Goal: Ask a question

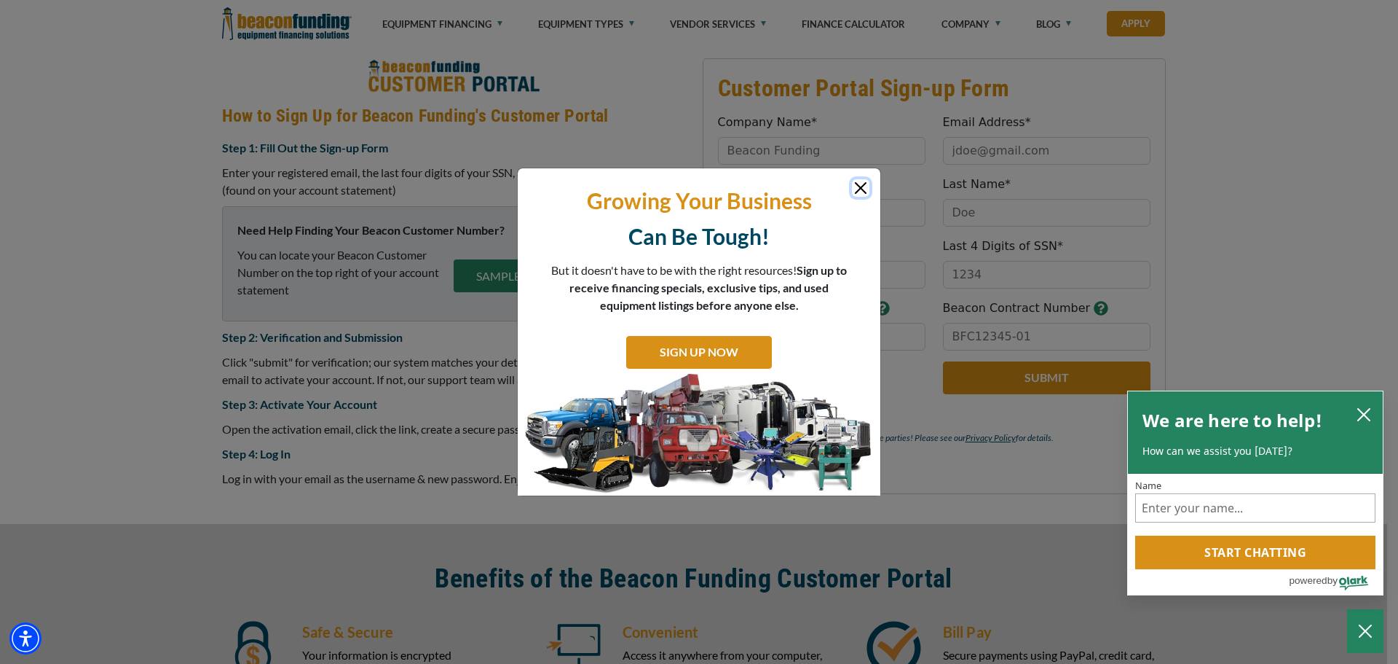
click at [868, 188] on button "Close" at bounding box center [860, 187] width 17 height 17
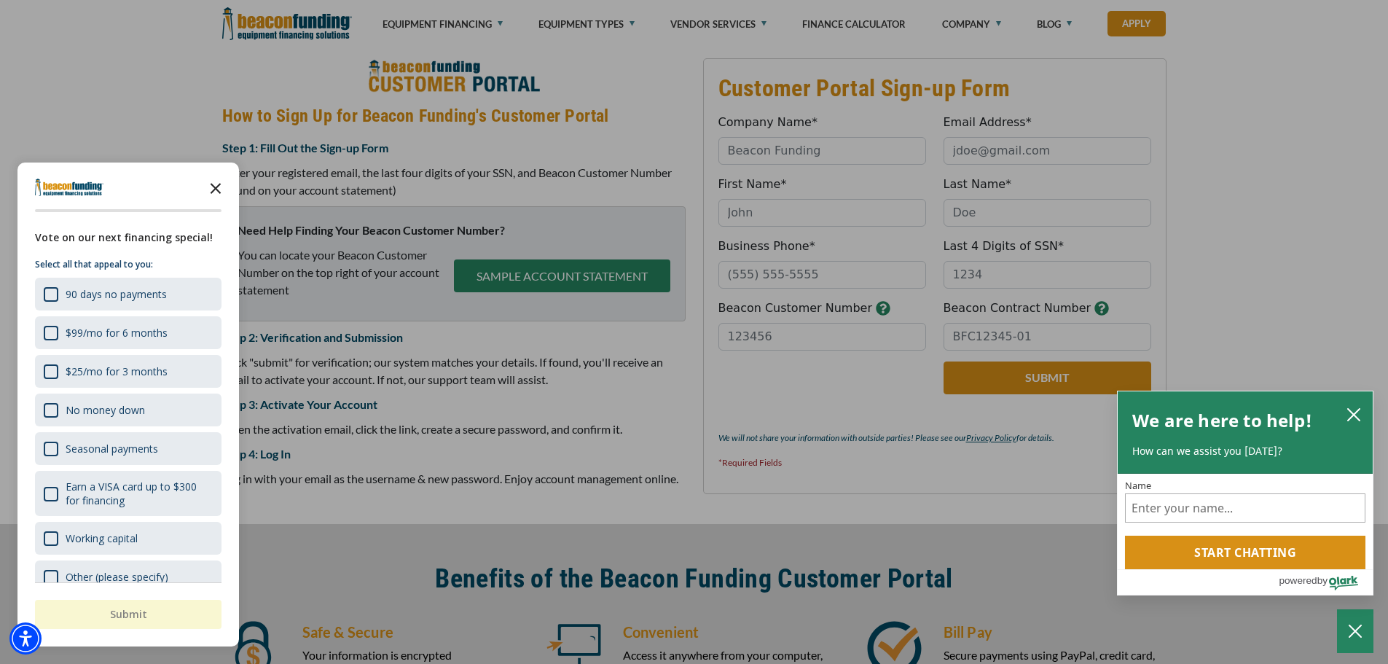
click at [210, 190] on icon "Close the survey" at bounding box center [215, 187] width 29 height 29
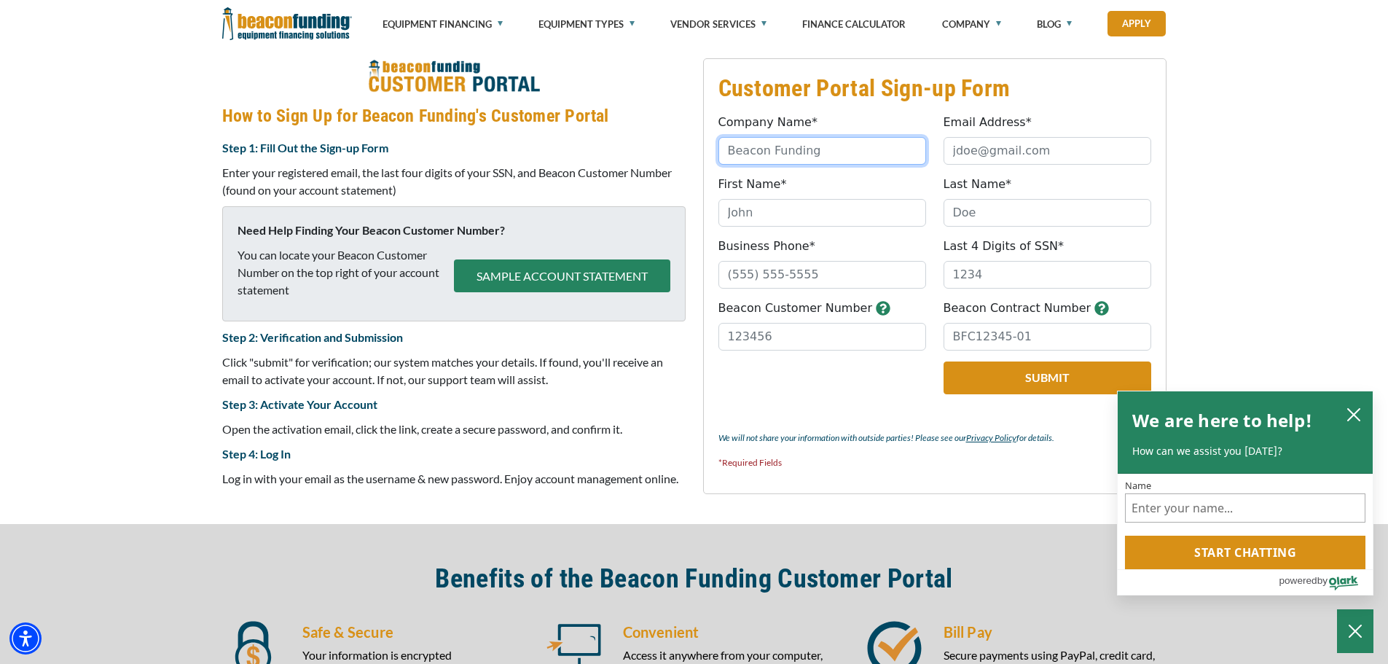
click at [741, 149] on input "Company Name*" at bounding box center [822, 151] width 208 height 28
type input "sasquatch processing llc"
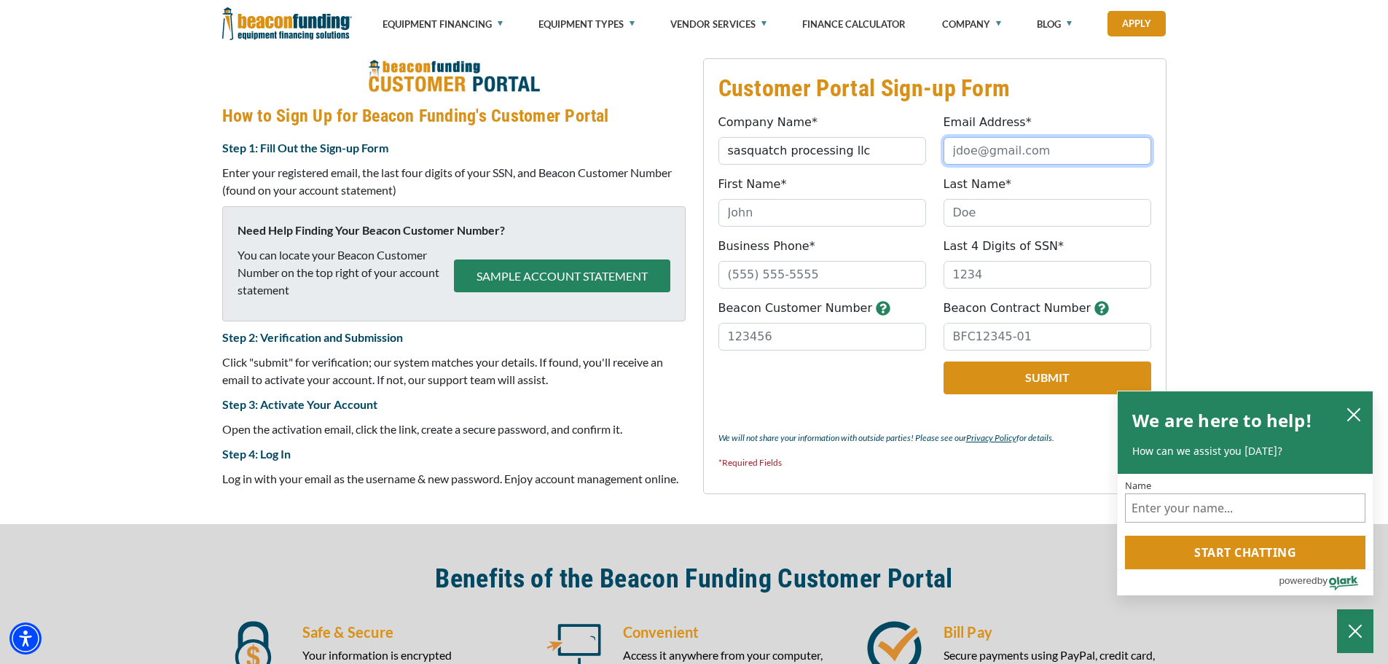
type input "[EMAIL_ADDRESS][DOMAIN_NAME]"
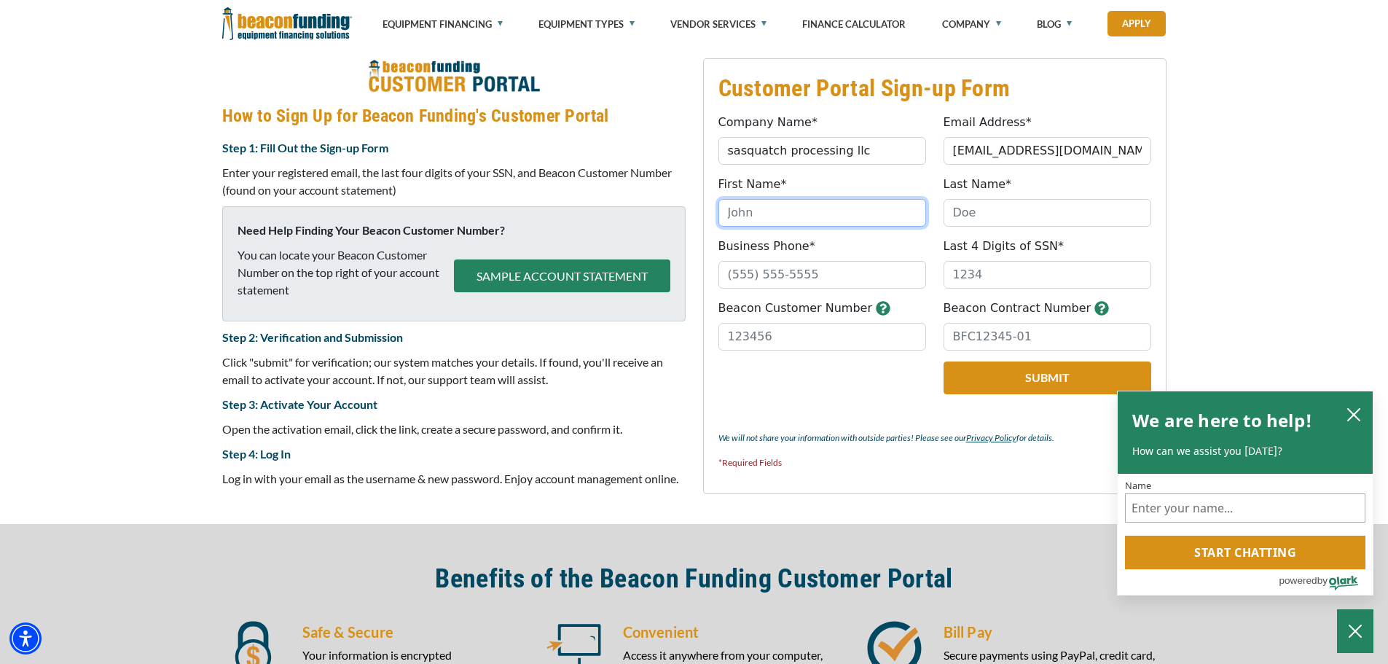
type input "Trynna"
type input "[PERSON_NAME]"
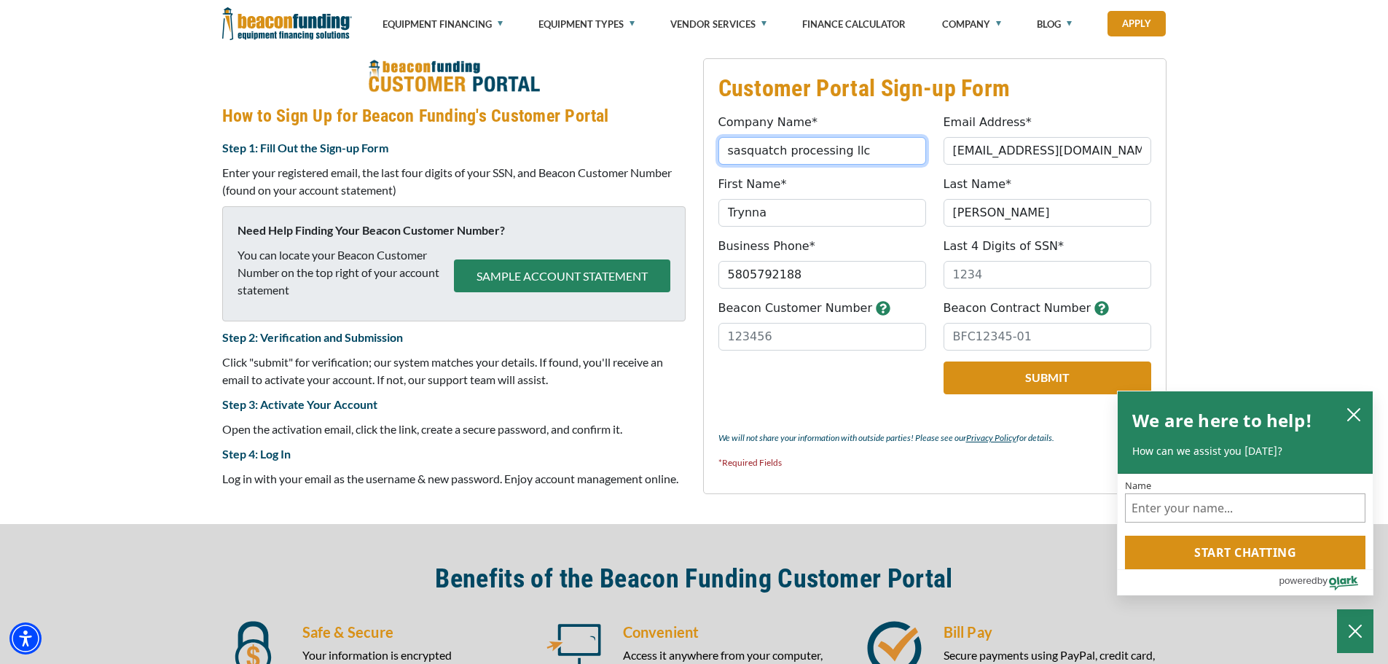
type input "[PHONE_NUMBER]"
drag, startPoint x: 898, startPoint y: 148, endPoint x: 568, endPoint y: 154, distance: 330.0
click at [568, 154] on div "Customer Portal Sign-up Form Company Name* sasquatch processing llc Please prov…" at bounding box center [693, 276] width 961 height 436
type input "trynnaroberts llc"
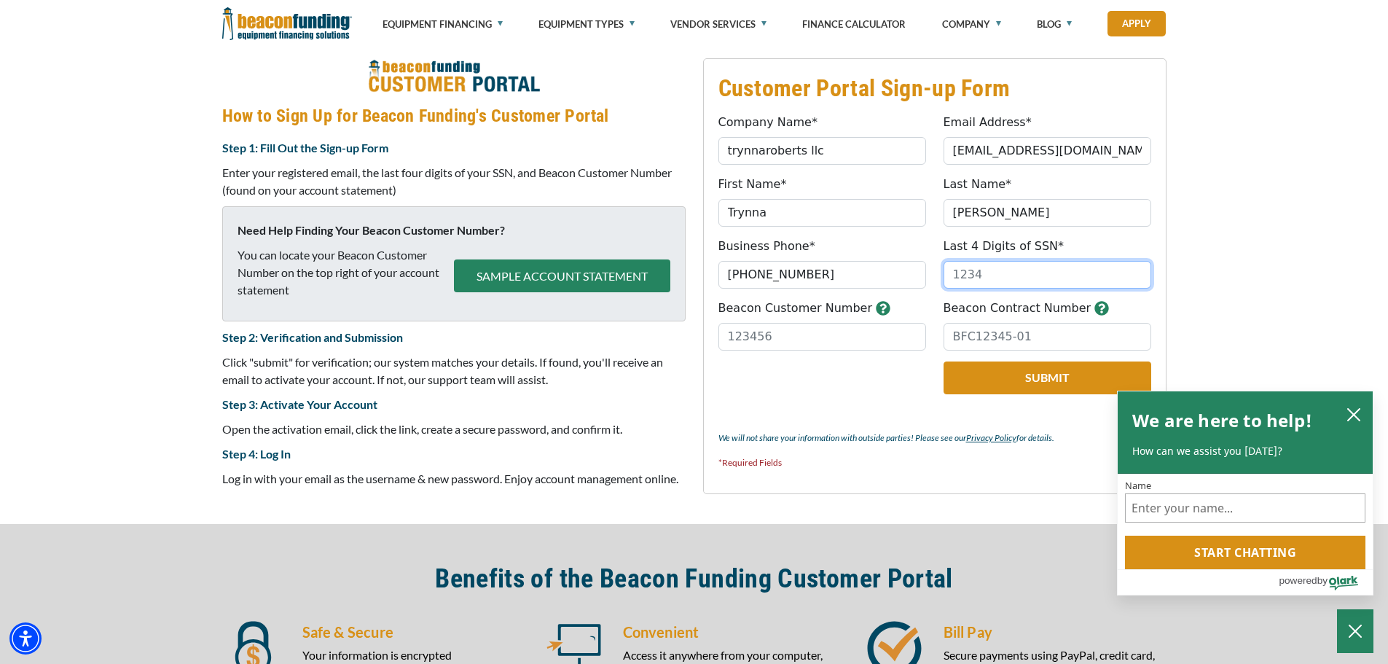
click at [982, 277] on input "Last 4 Digits of SSN*" at bounding box center [1047, 275] width 208 height 28
type input "6446"
click at [743, 334] on input "Beacon Customer Number" at bounding box center [822, 337] width 208 height 28
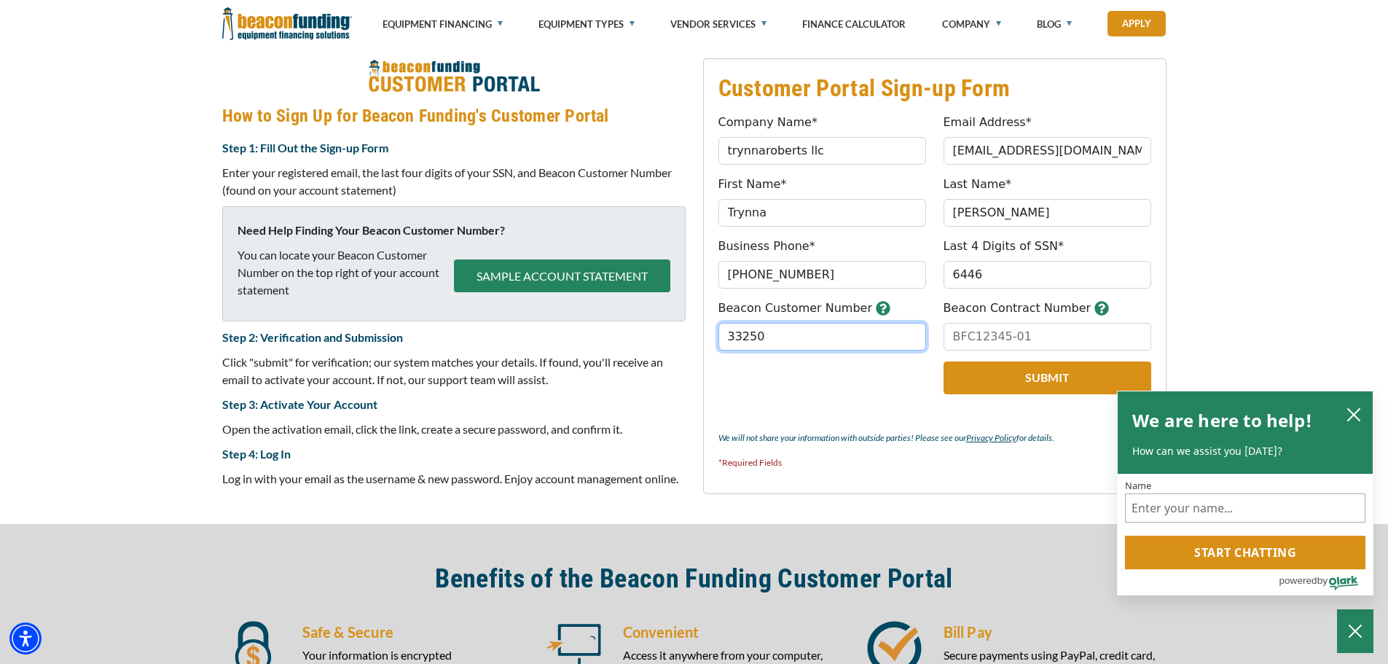
type input "33250"
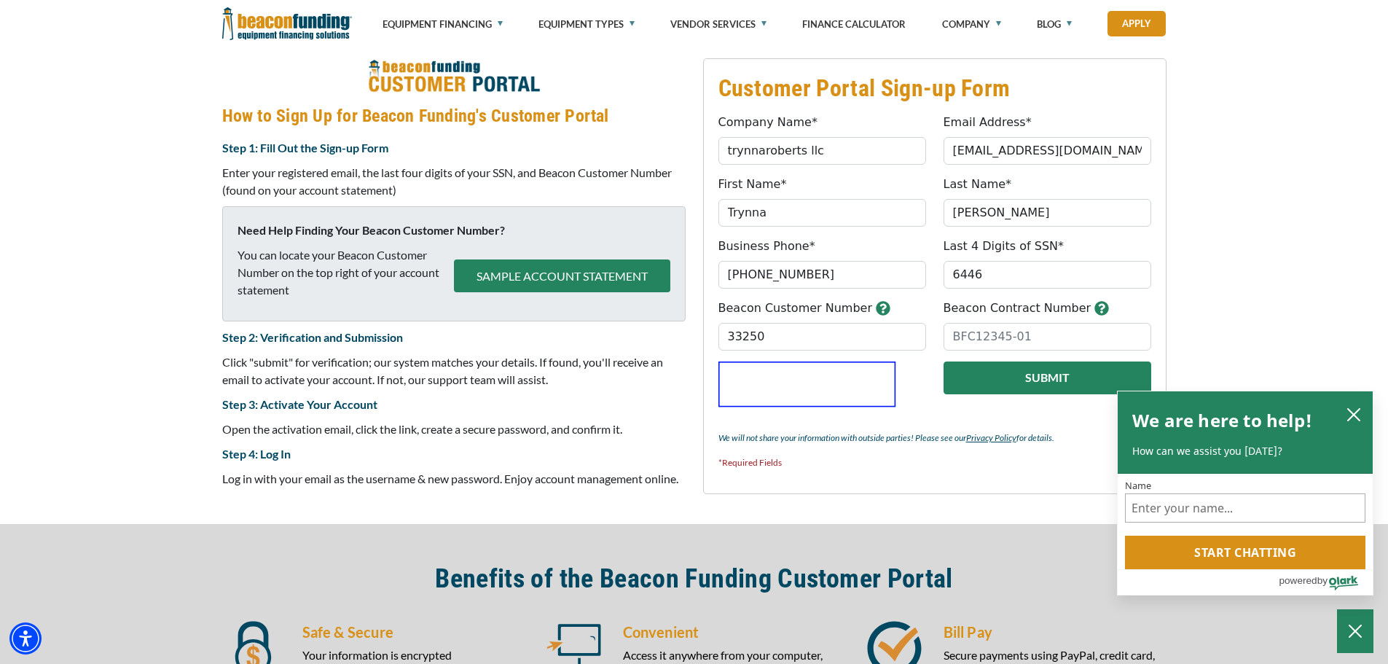
click at [1024, 373] on button "Submit" at bounding box center [1047, 377] width 208 height 33
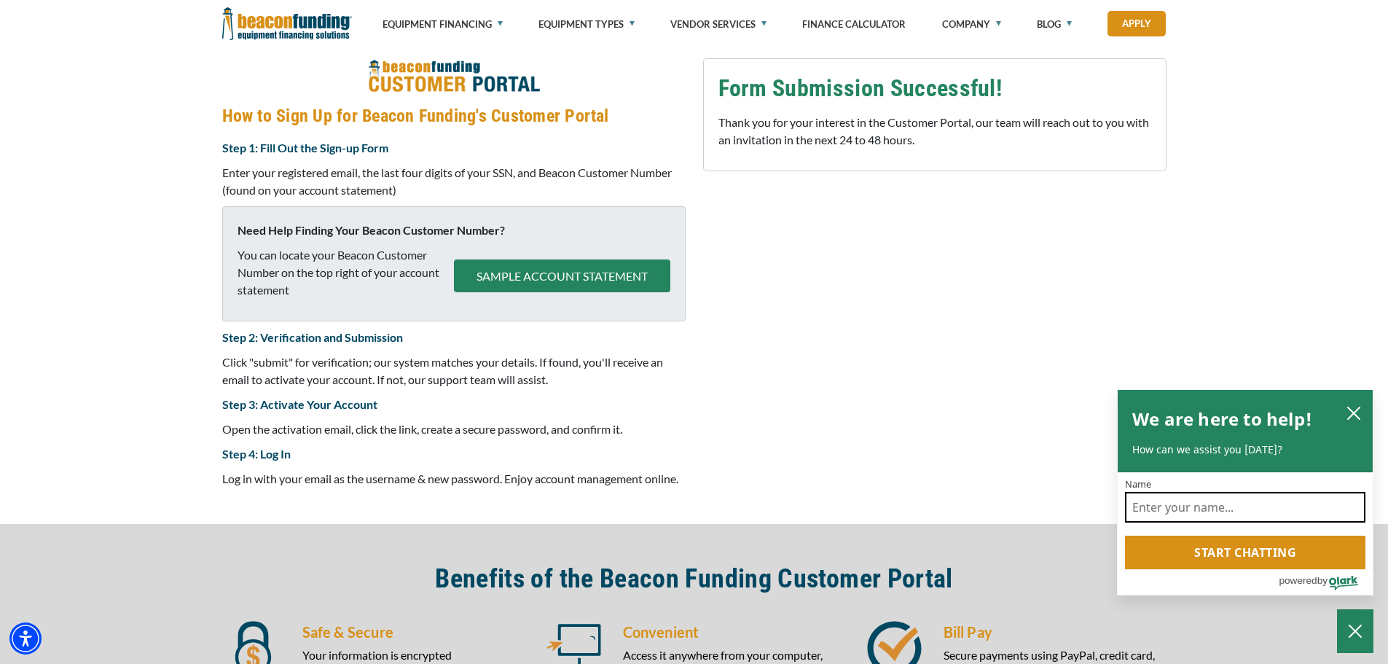
click at [1258, 499] on input "Name" at bounding box center [1245, 507] width 240 height 31
type input "[PERSON_NAME]"
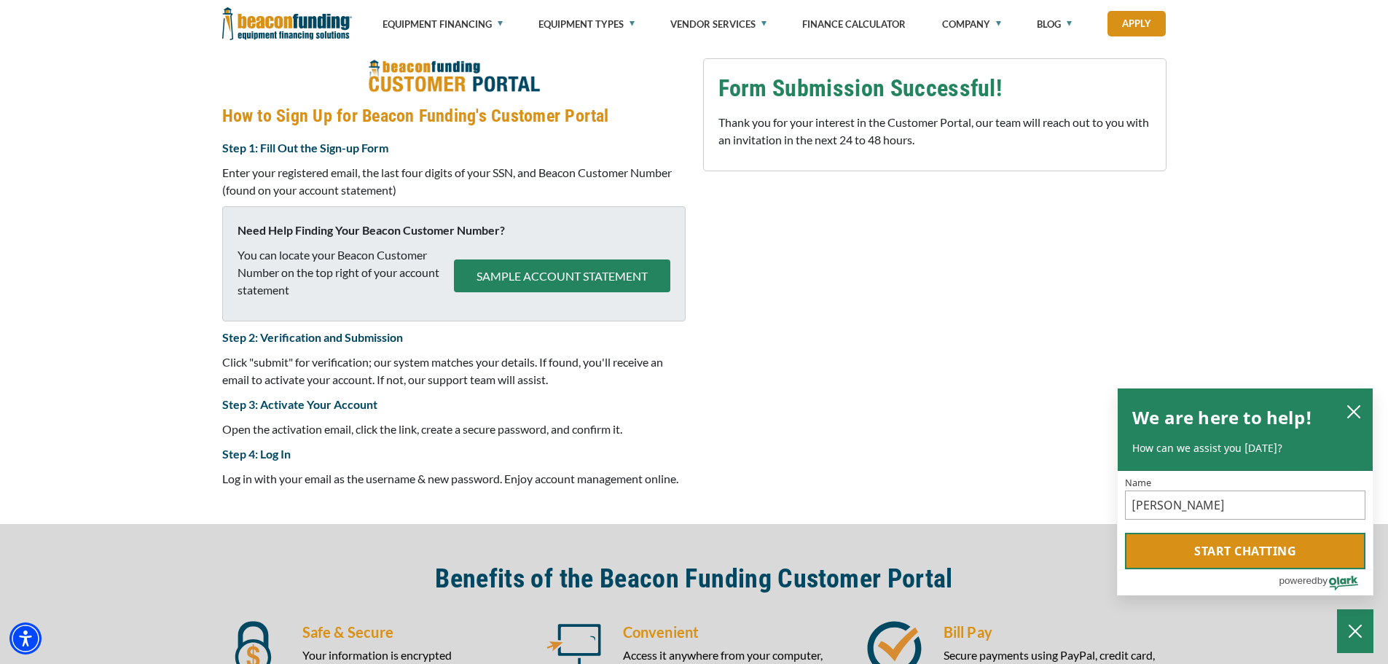
click at [1259, 551] on button "Start chatting" at bounding box center [1245, 550] width 240 height 36
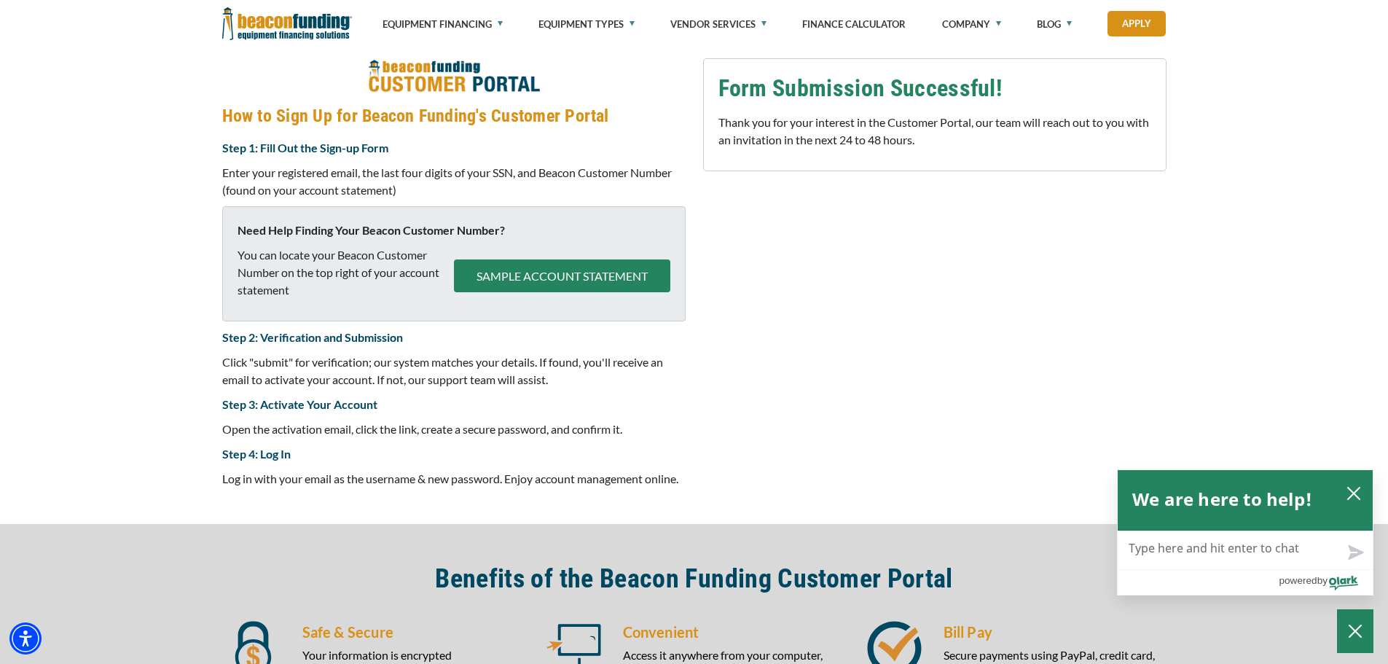
click at [1256, 547] on textarea "Live Chat Now" at bounding box center [1244, 550] width 255 height 38
type textarea "i"
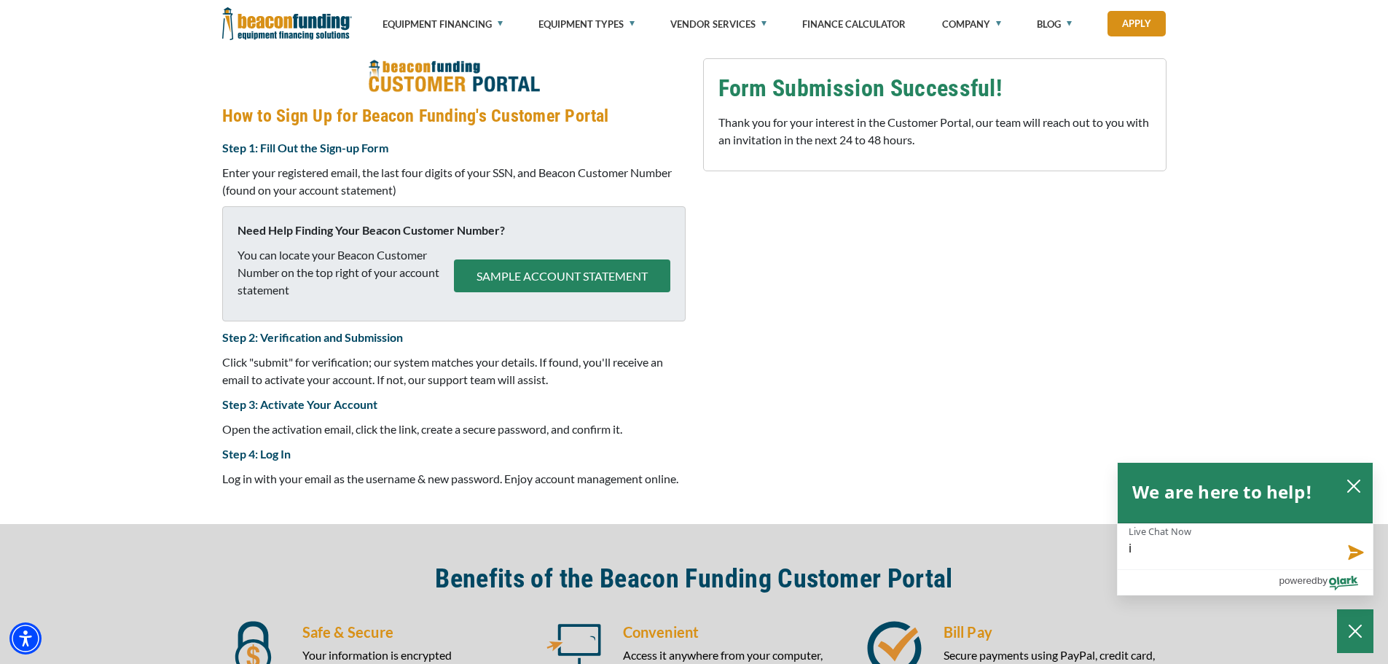
type textarea "i n"
type textarea "i ne"
type textarea "i nee"
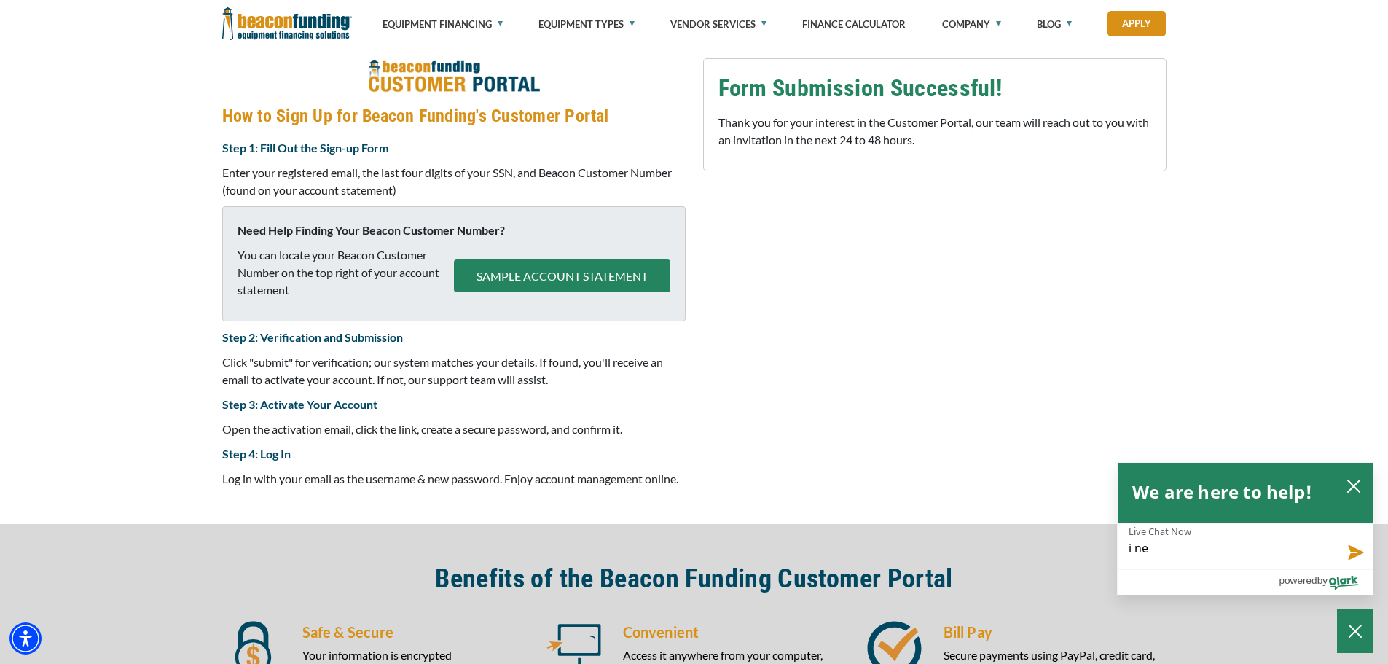
type textarea "i nee"
type textarea "i need"
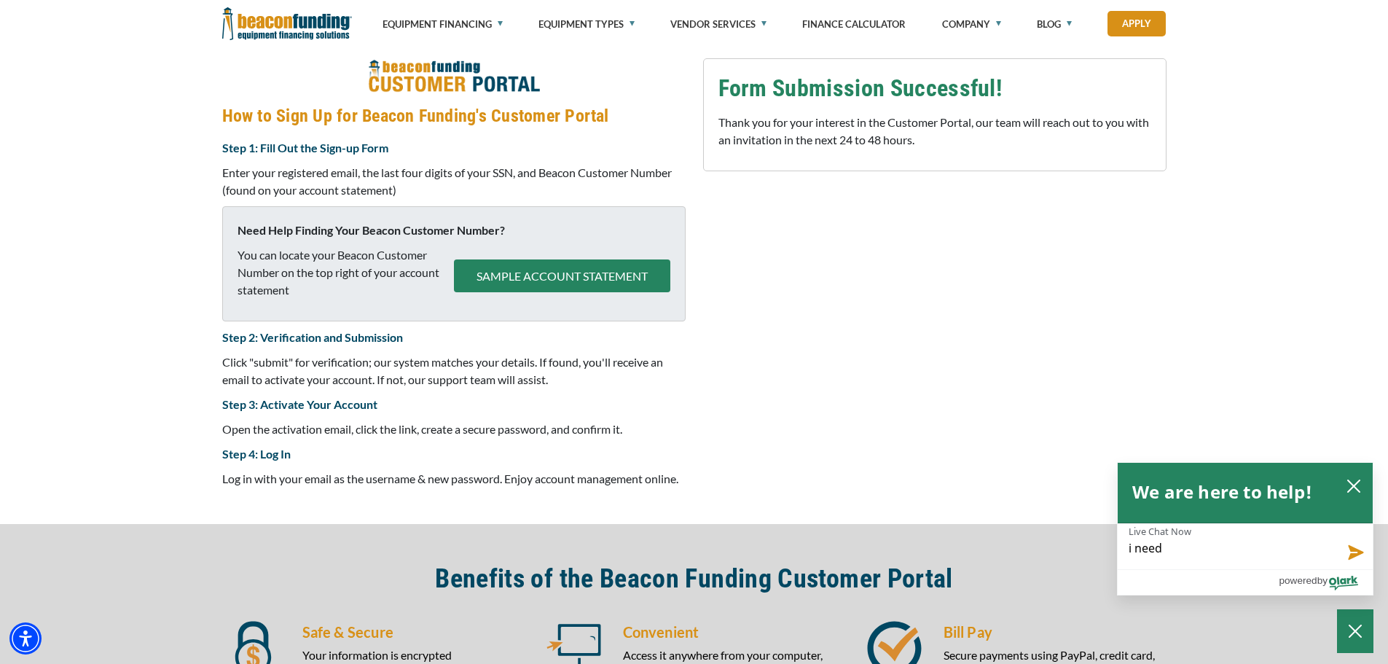
type textarea "i need t"
type textarea "i need to"
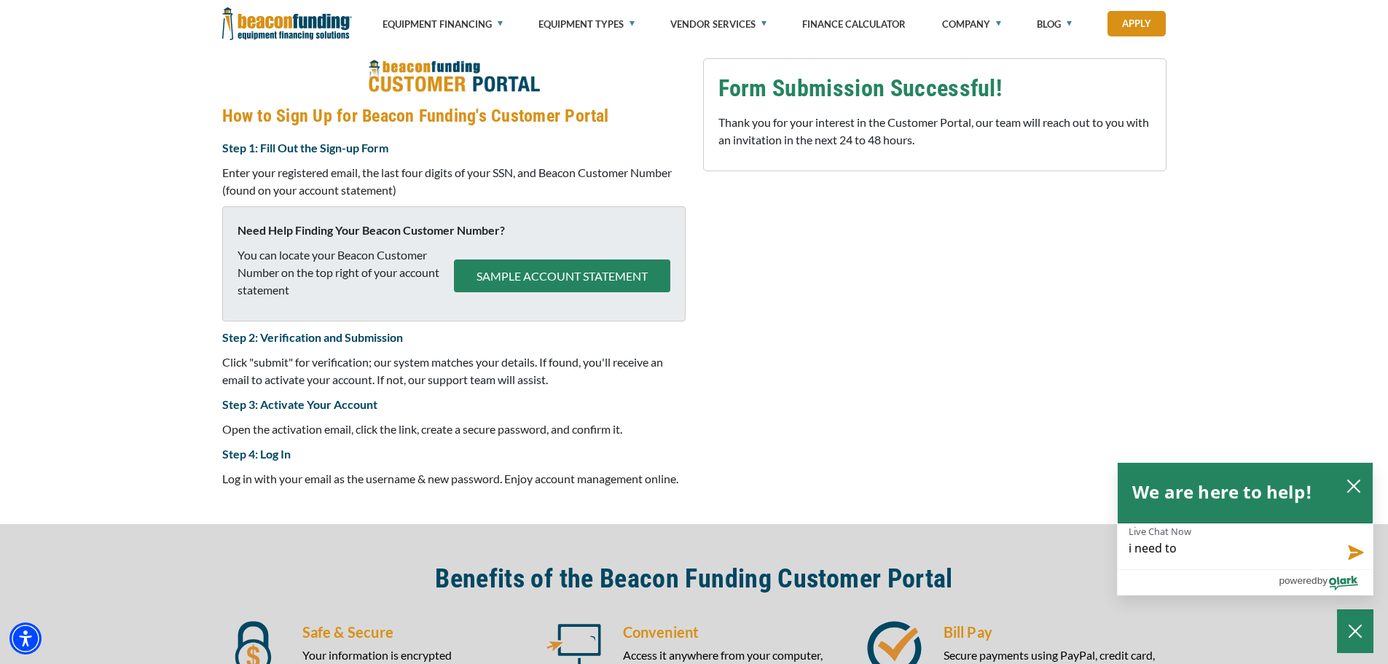
type textarea "i need to"
type textarea "i need to g"
type textarea "i need to ge"
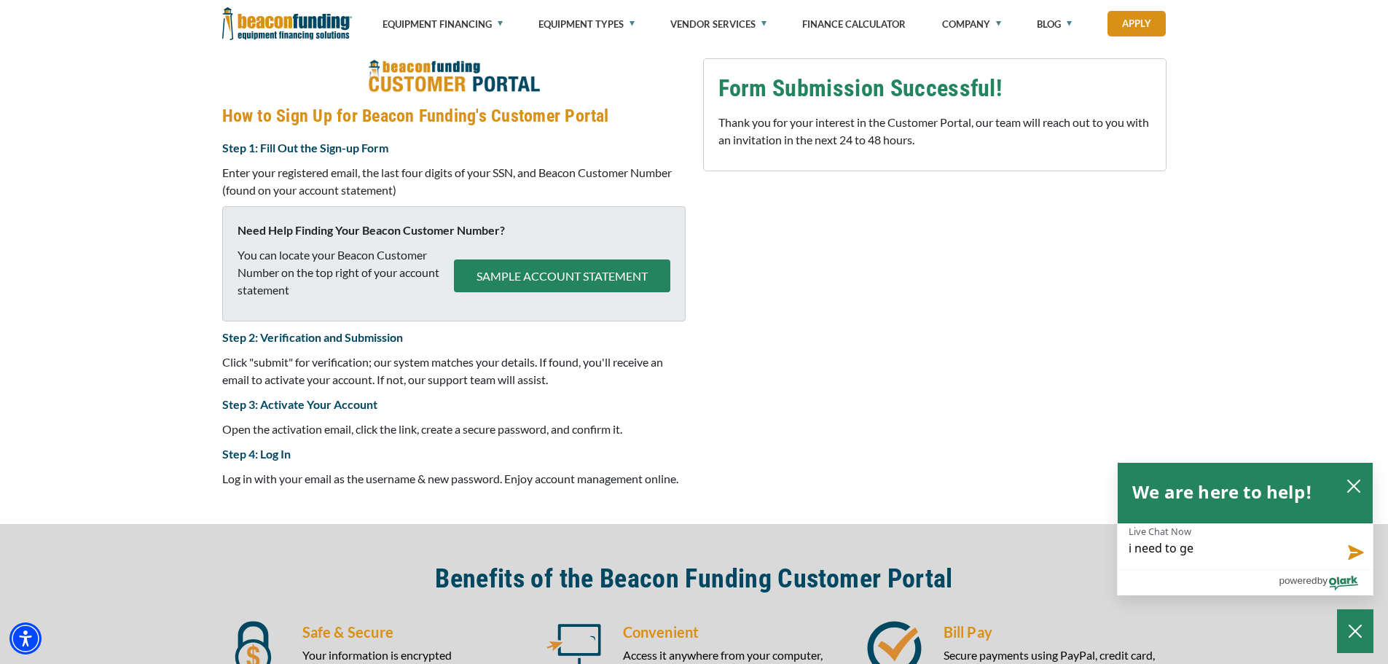
type textarea "i need to get"
type textarea "i need to get p"
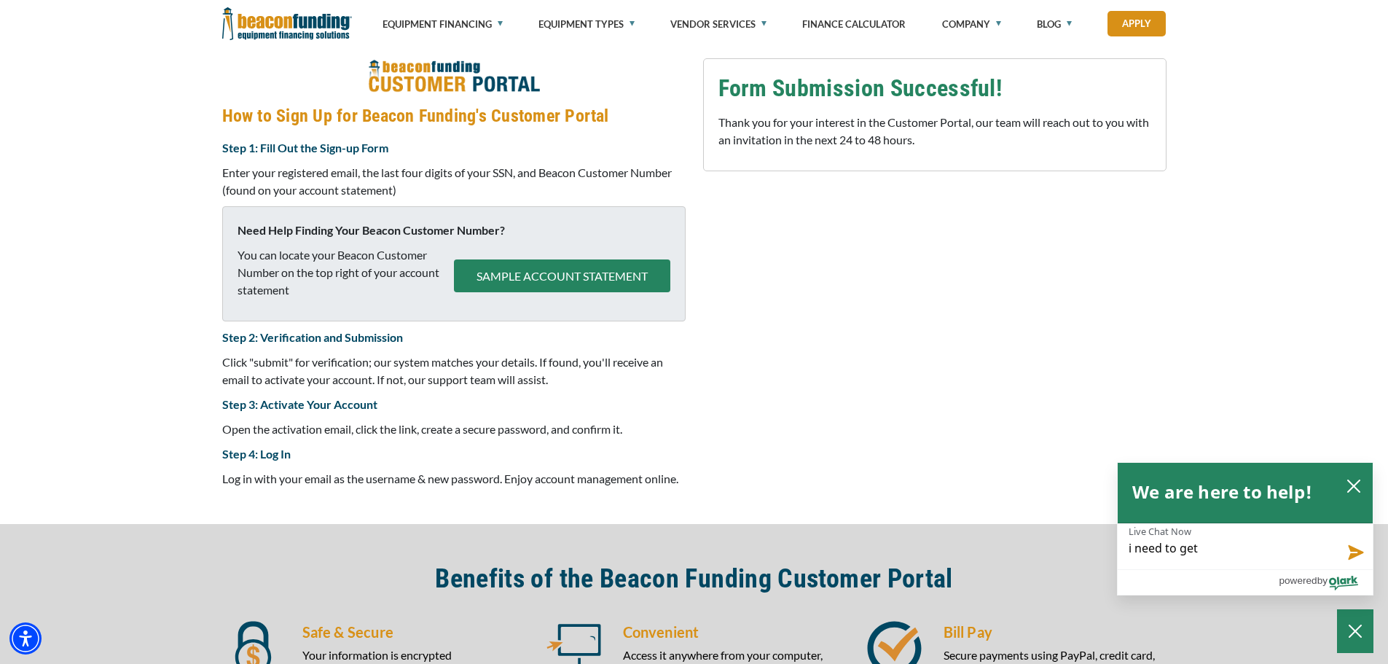
type textarea "i need to get p"
type textarea "i need to get pa"
type textarea "i need to get pay"
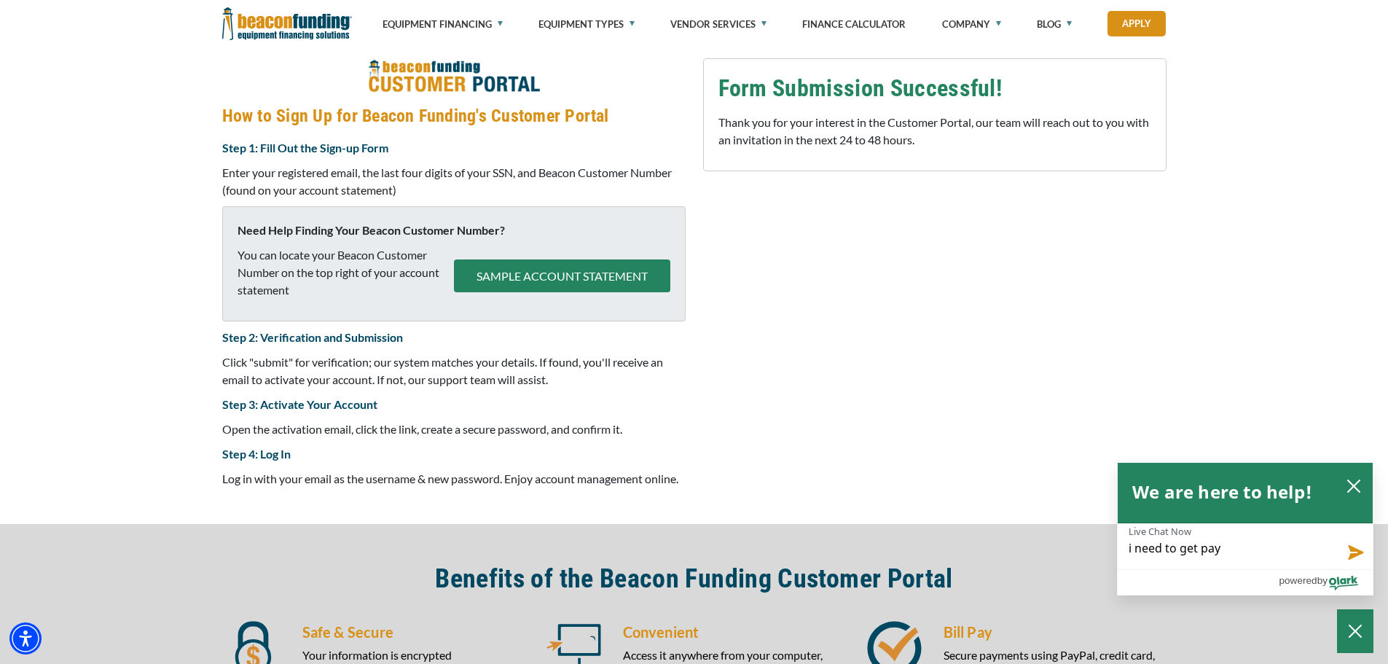
type textarea "i need to get payo"
type textarea "i need to get payof"
type textarea "i need to get payoff"
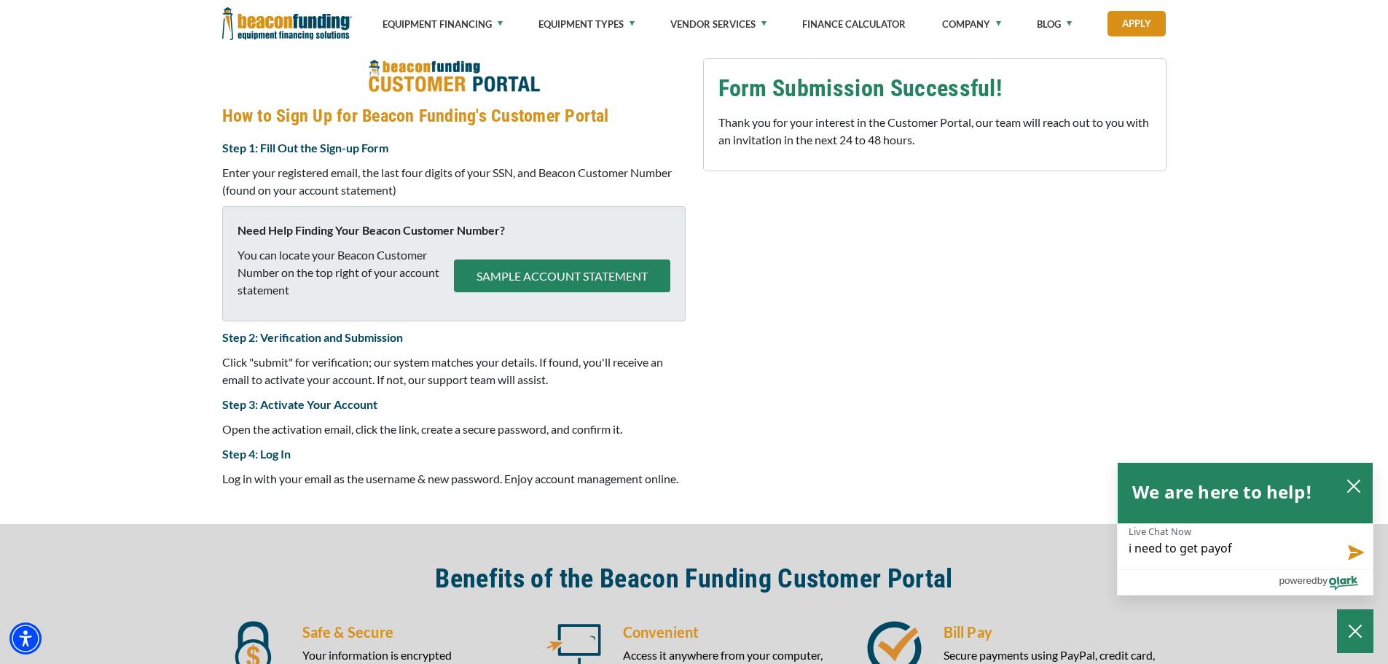
type textarea "i need to get payoff"
type textarea "i need to get payoff o"
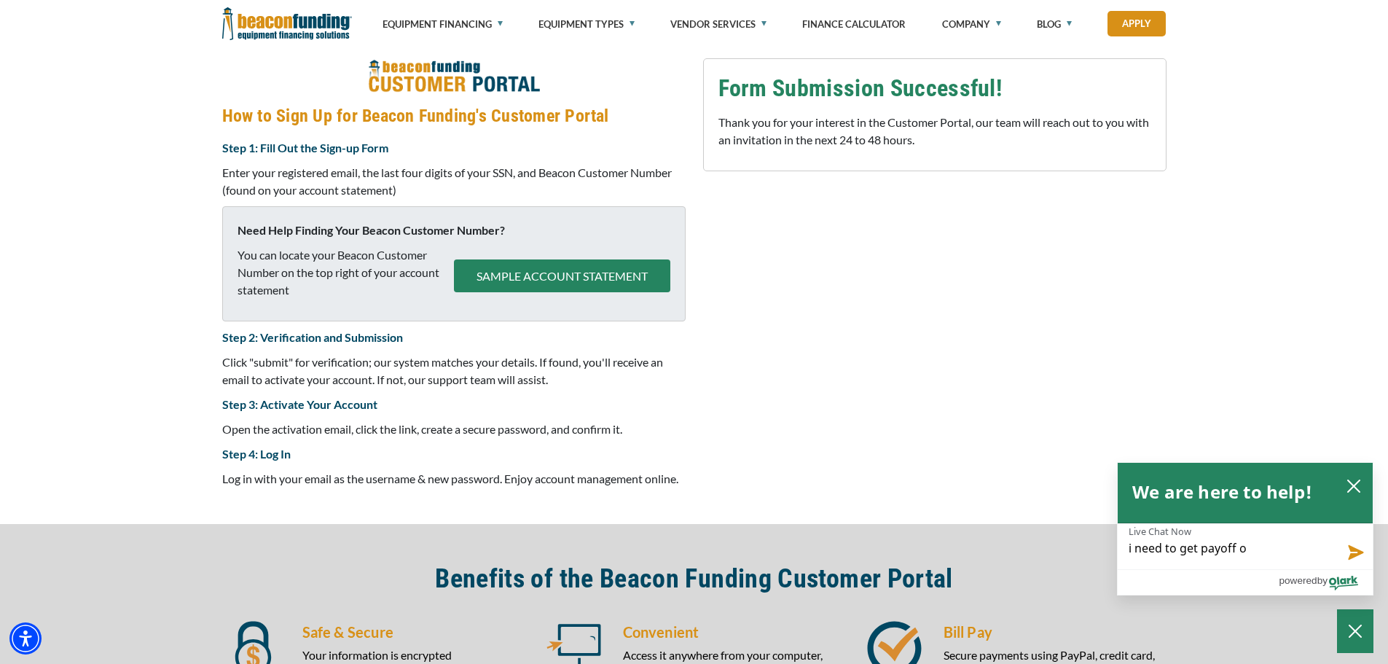
type textarea "i need to get payoff on"
type textarea "i need to get payoff on m"
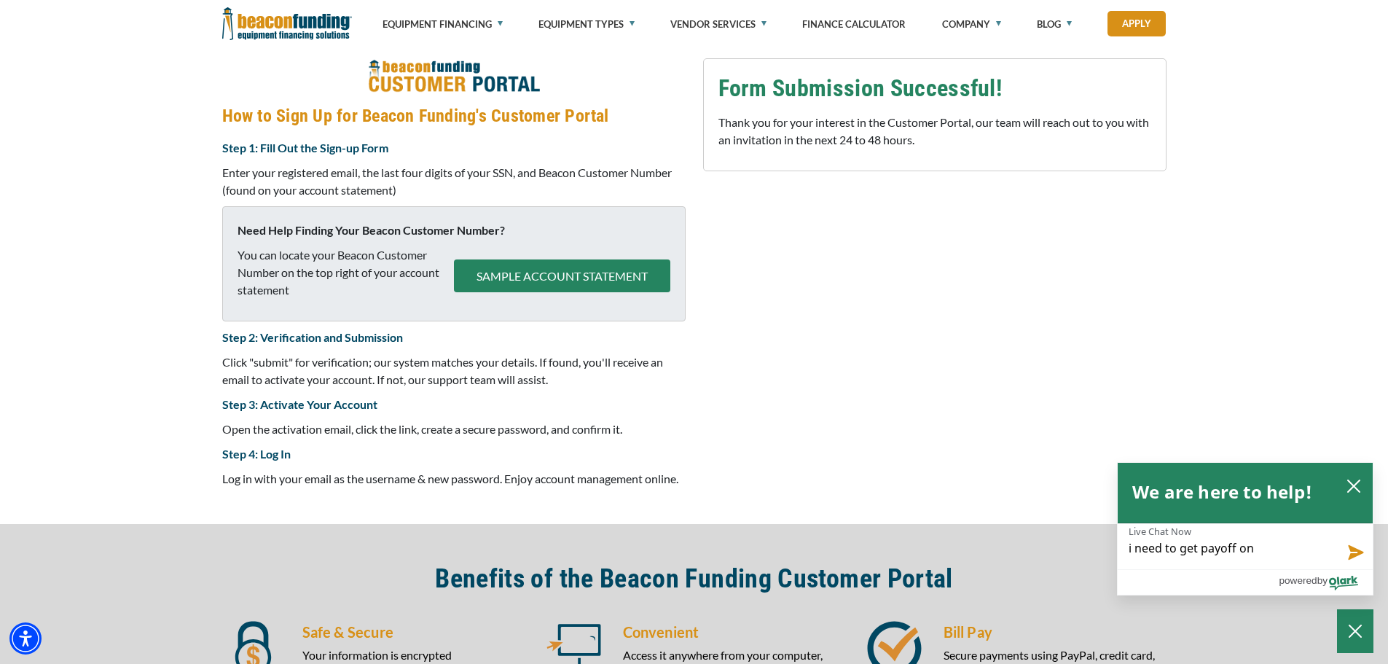
type textarea "i need to get payoff on m"
type textarea "i need to get payoff on my"
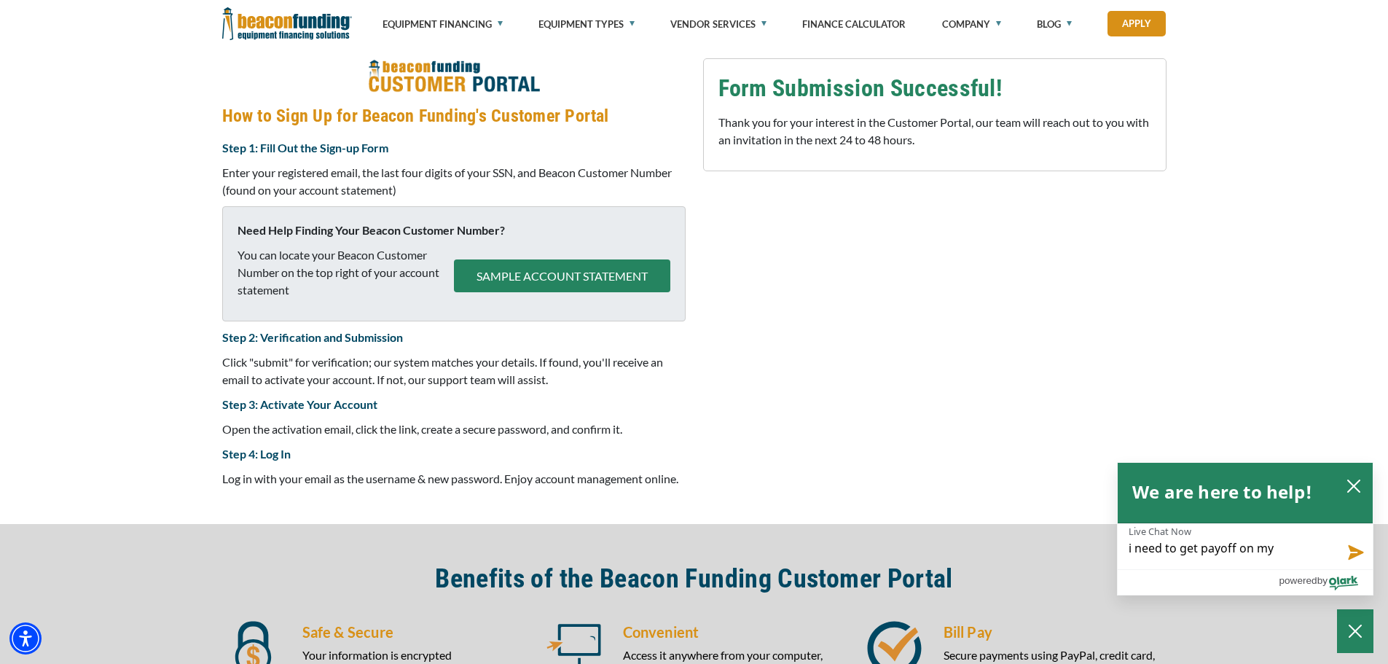
type textarea "i need to get payoff on my 3"
type textarea "i need to get payoff on my 3 a"
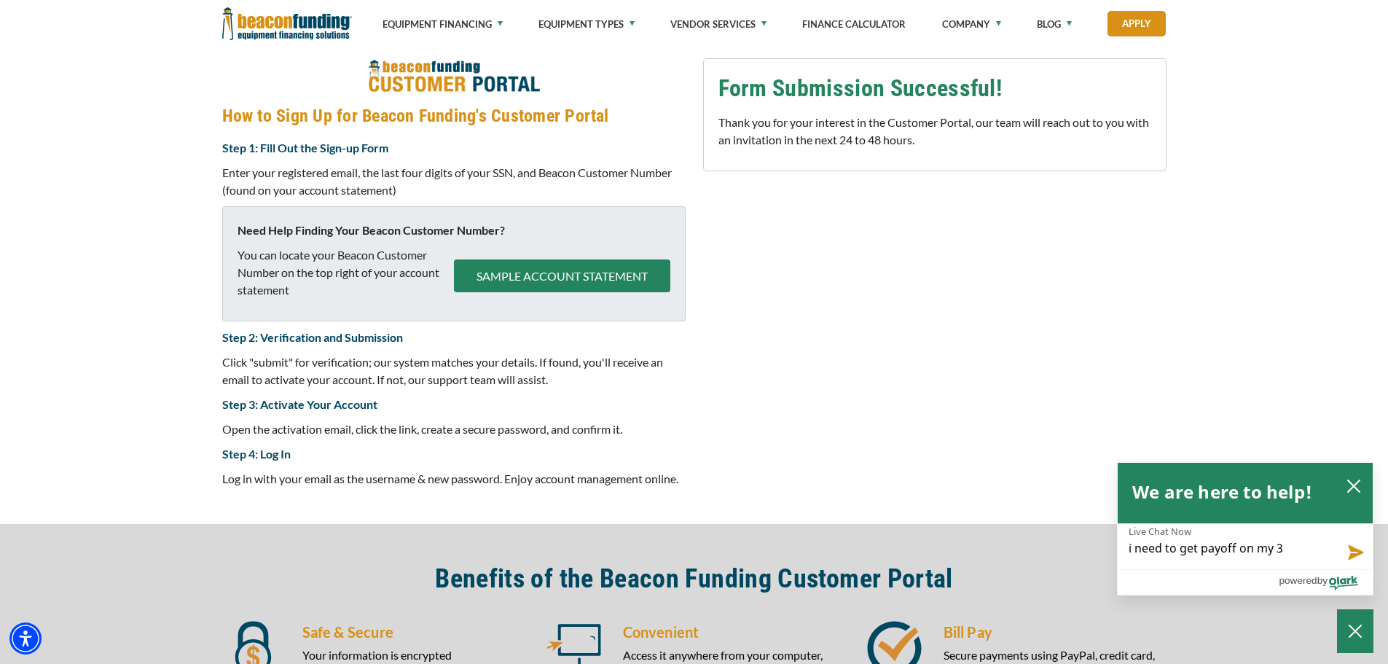
type textarea "i need to get payoff on my 3 a"
type textarea "i need to get payoff on my 3 ac"
type textarea "i need to get payoff on my 3 acc"
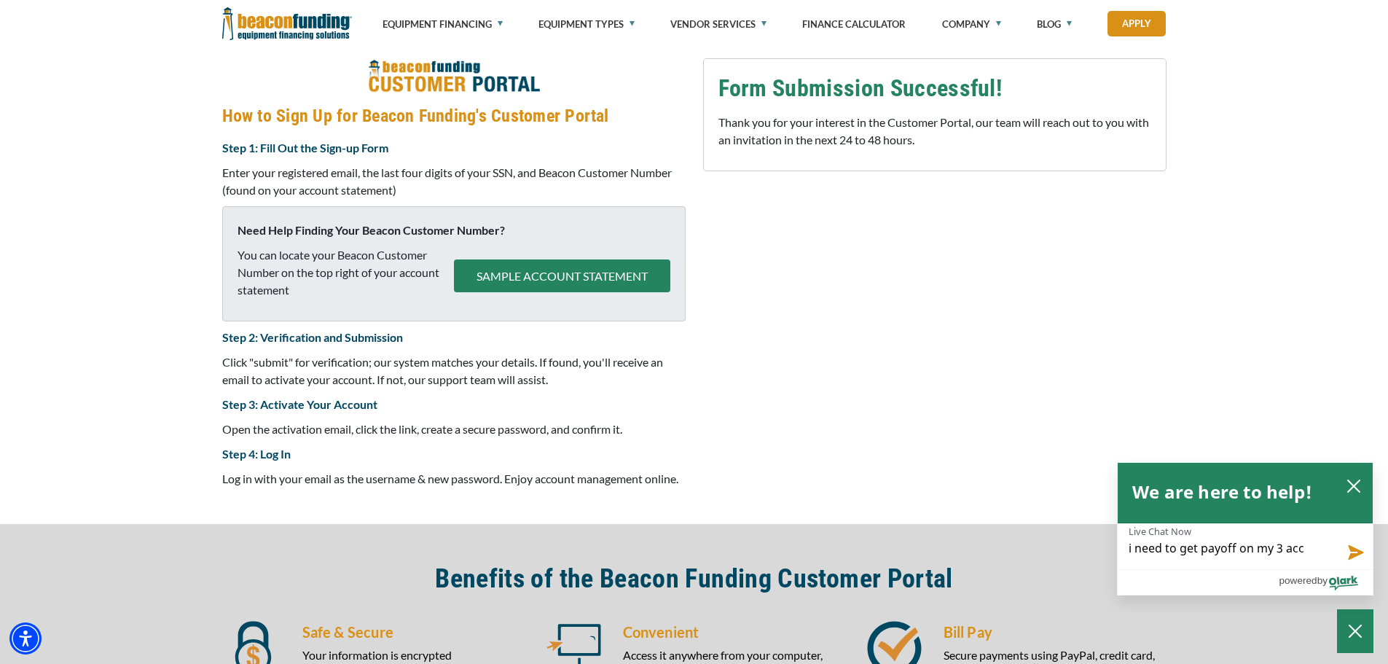
type textarea "i need to get payoff on my 3 acct"
type textarea "i need to get payoff on my 3 accts"
click at [1359, 552] on button "Send message" at bounding box center [1352, 550] width 39 height 36
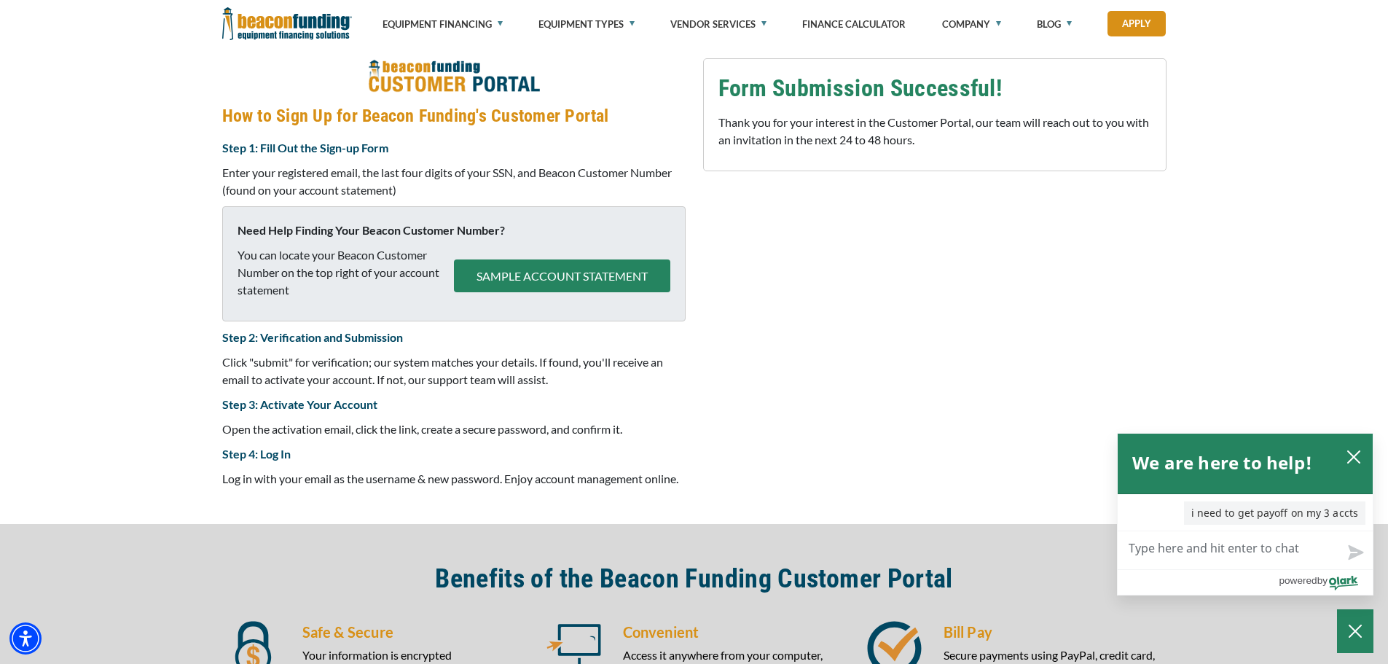
click at [1330, 549] on textarea "Live Chat Now" at bounding box center [1244, 550] width 255 height 38
type textarea "h"
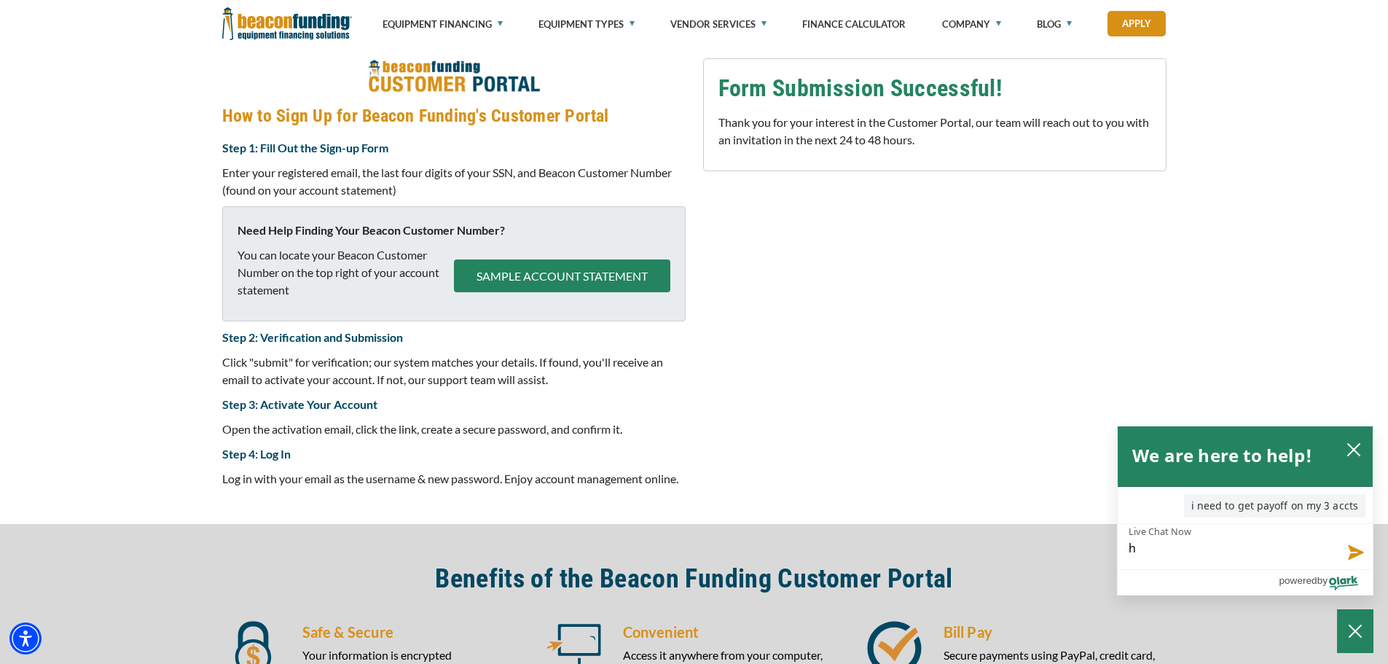
type textarea "he"
type textarea "hel"
type textarea "hell"
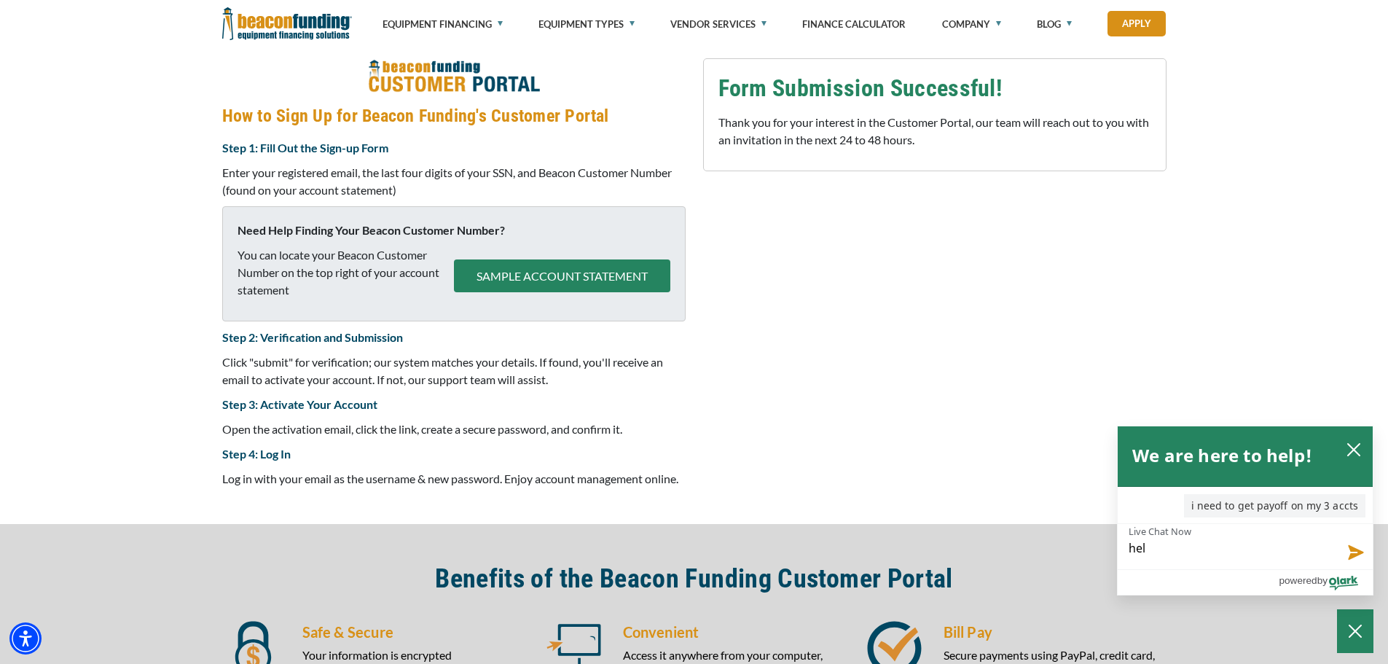
type textarea "hell"
type textarea "hello"
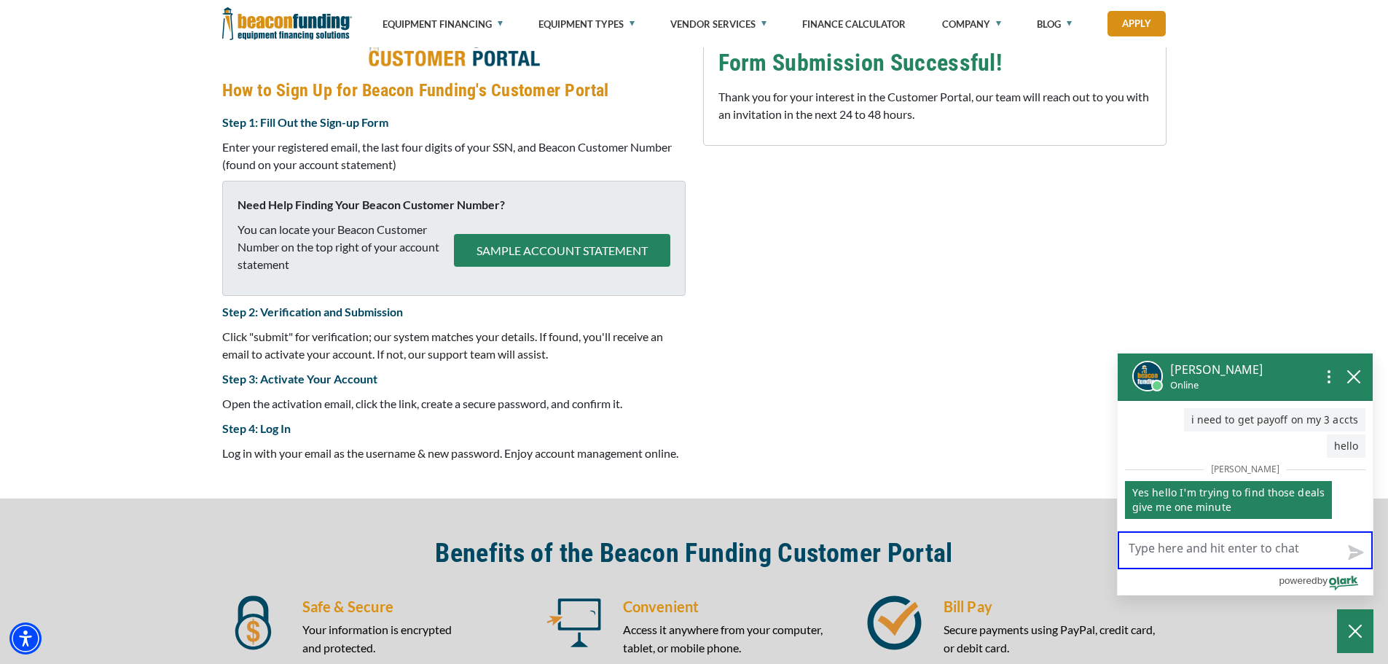
scroll to position [435, 0]
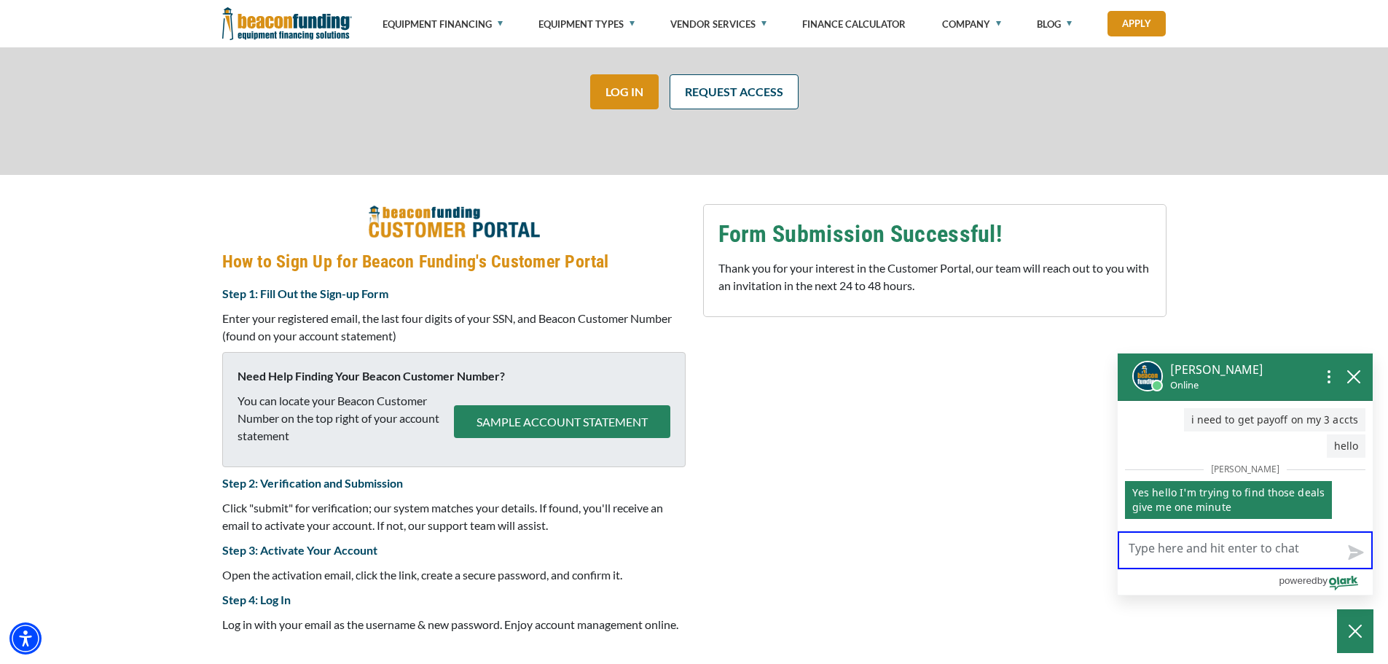
click at [1161, 549] on textarea "Live Chat Now" at bounding box center [1244, 550] width 255 height 38
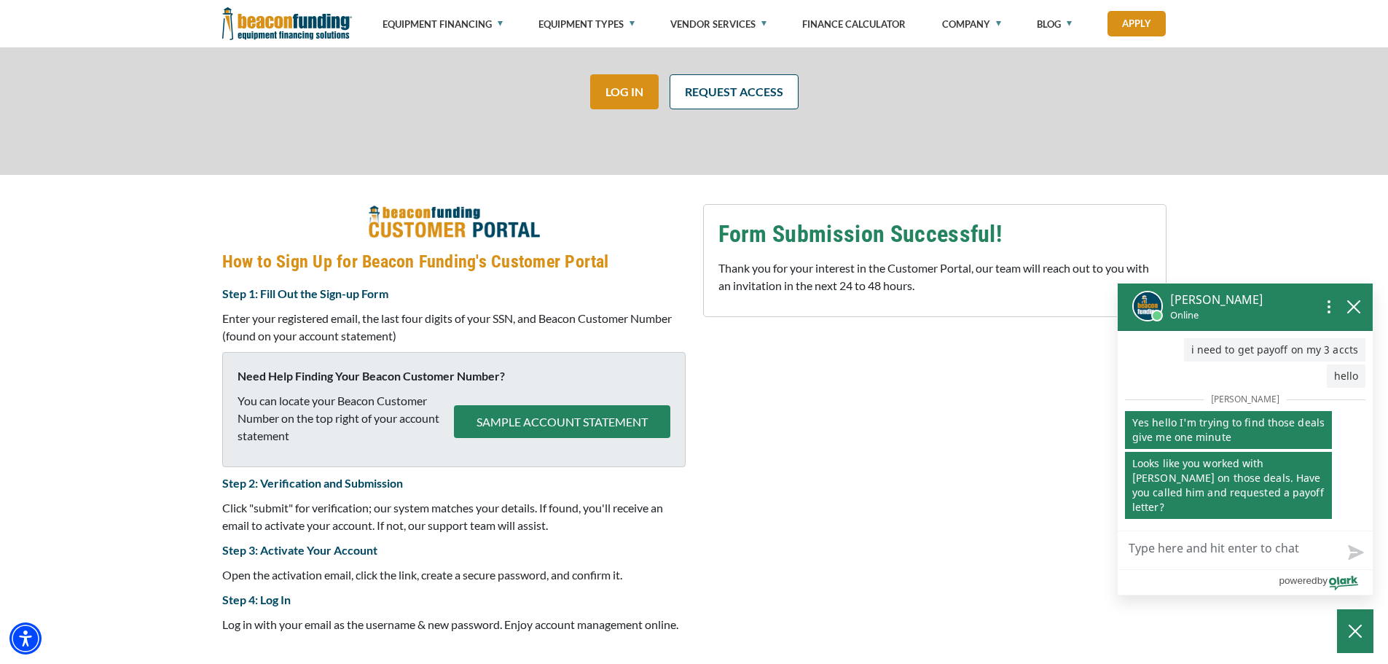
drag, startPoint x: 1222, startPoint y: 562, endPoint x: 1227, endPoint y: 544, distance: 18.7
click at [1222, 560] on textarea "Live Chat Now" at bounding box center [1244, 550] width 255 height 38
type textarea "i"
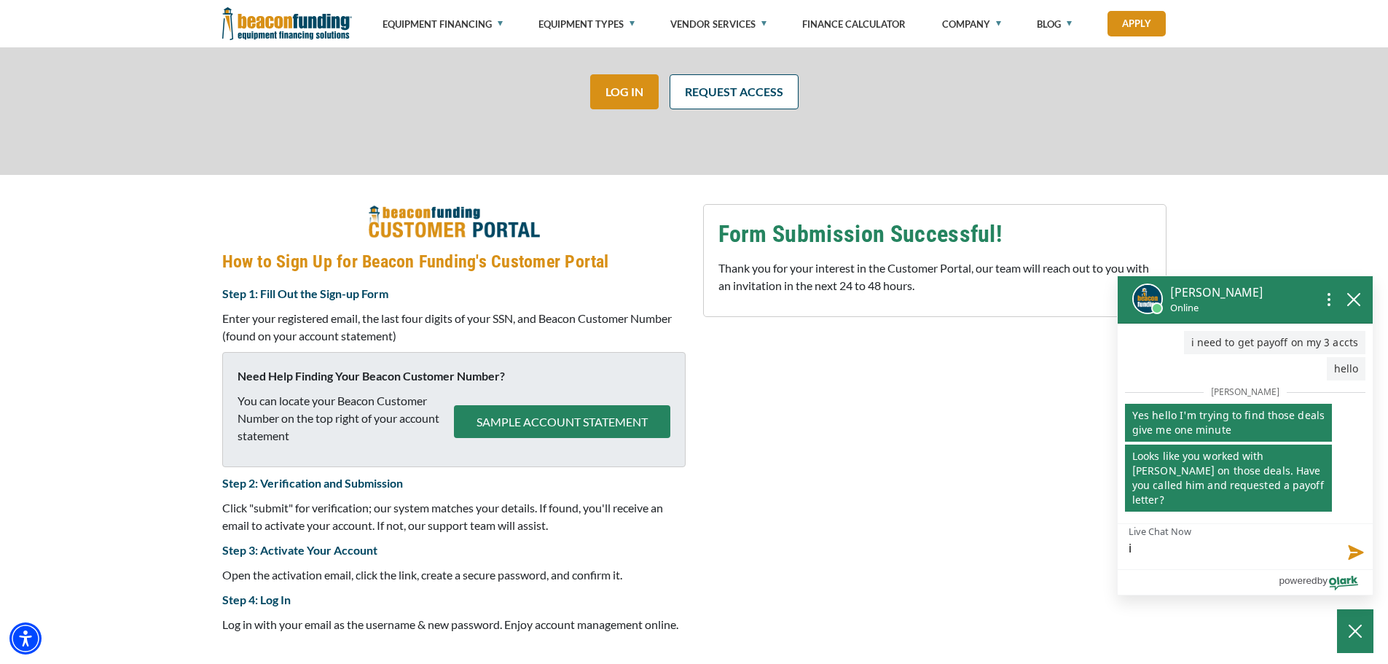
type textarea "iv"
type textarea "ive"
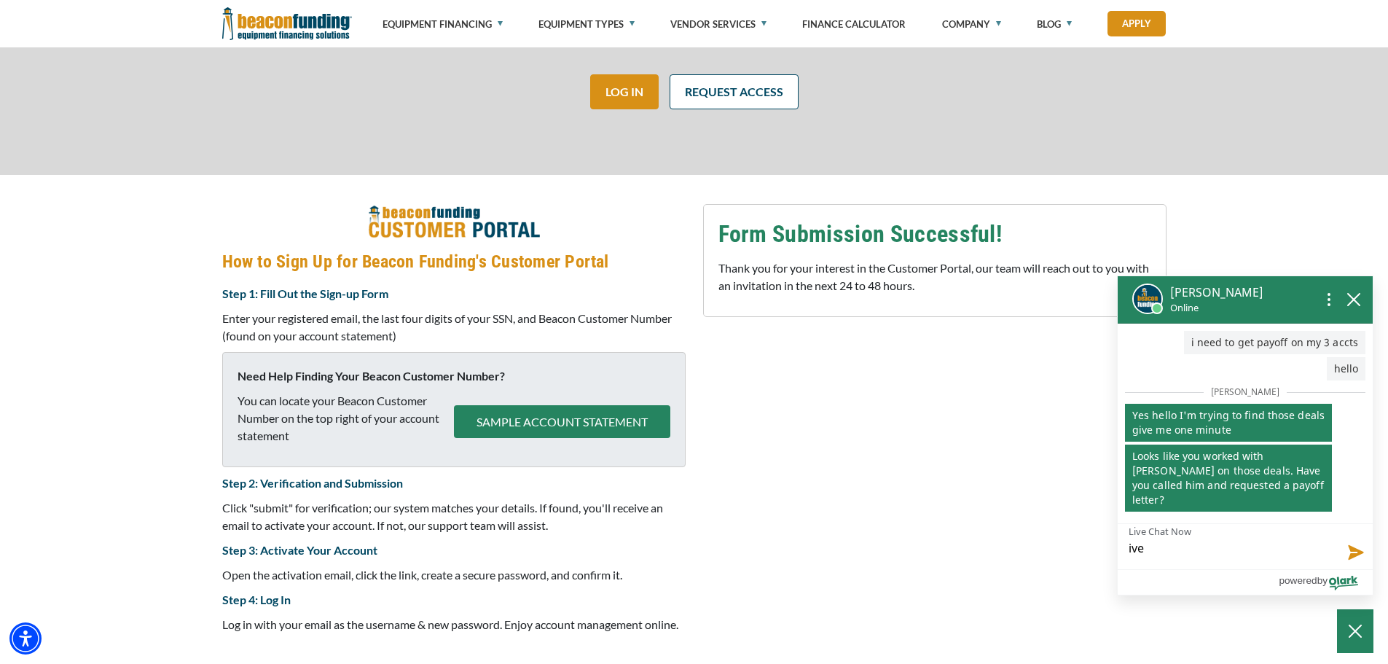
type textarea "ive"
type textarea "ive t"
type textarea "ive tr"
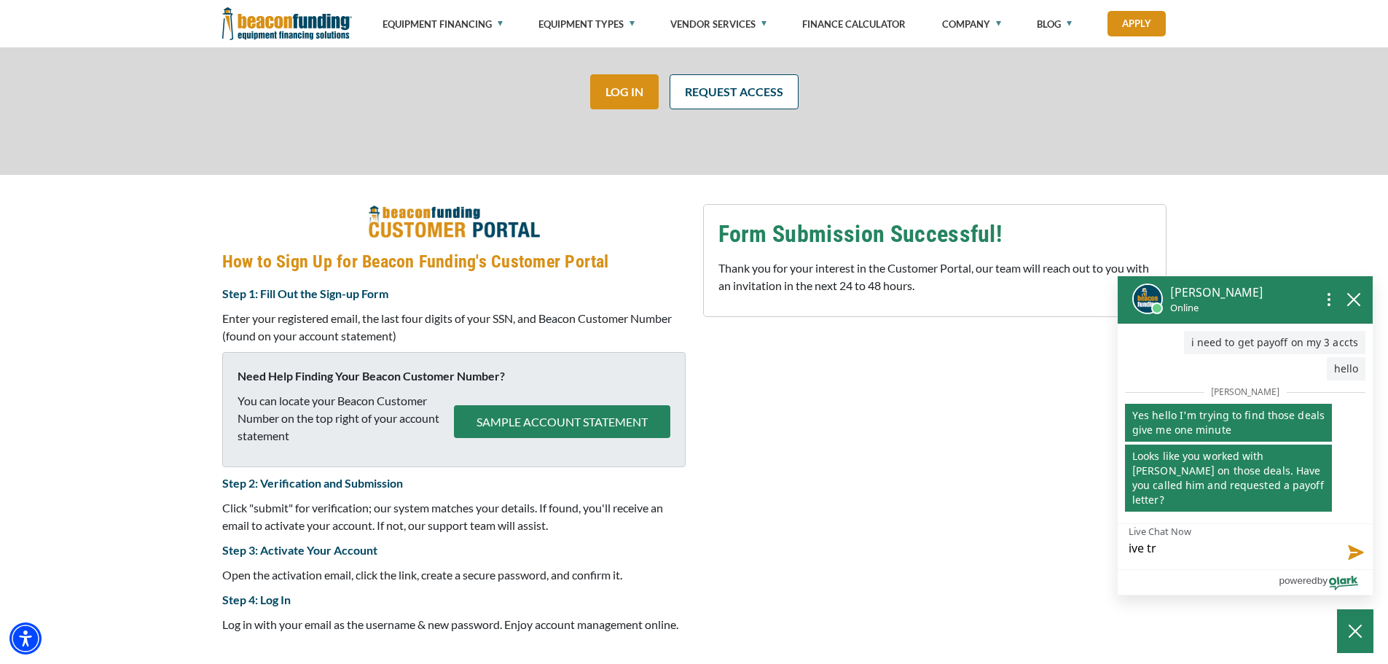
type textarea "ive tri"
type textarea "ive trie"
type textarea "ive tried"
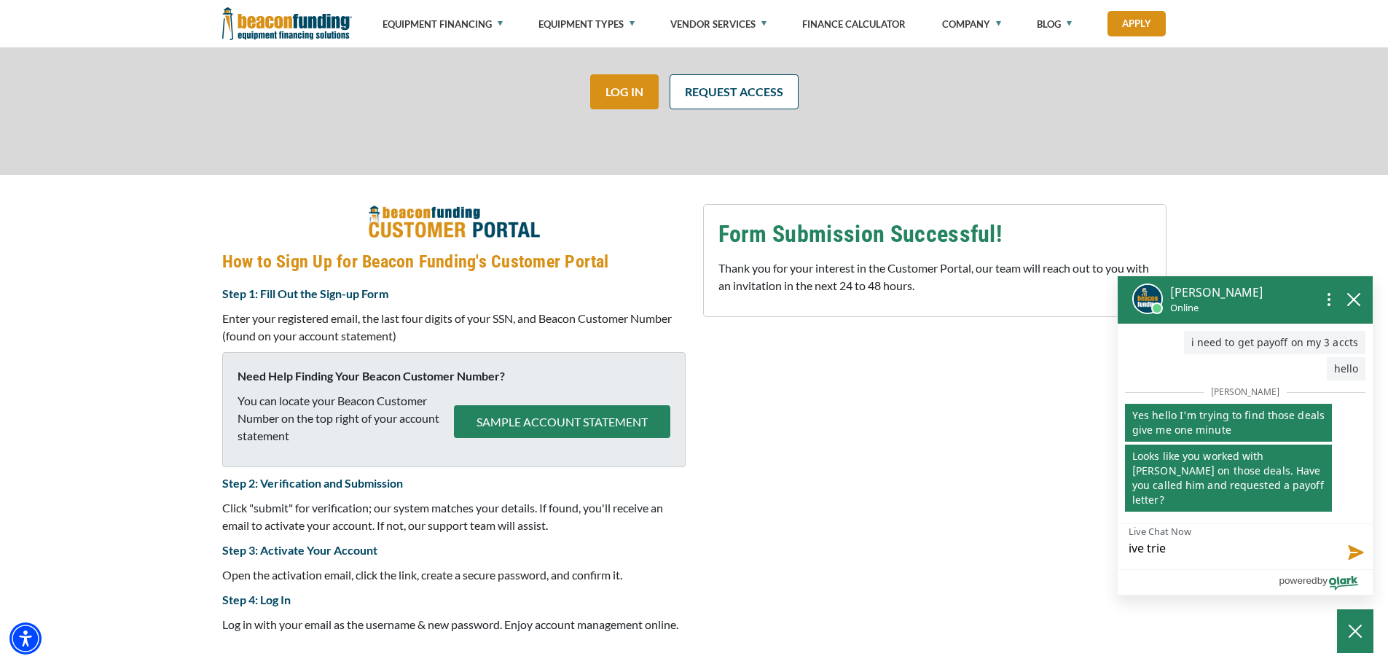
type textarea "ive tried"
type textarea "ive tried c"
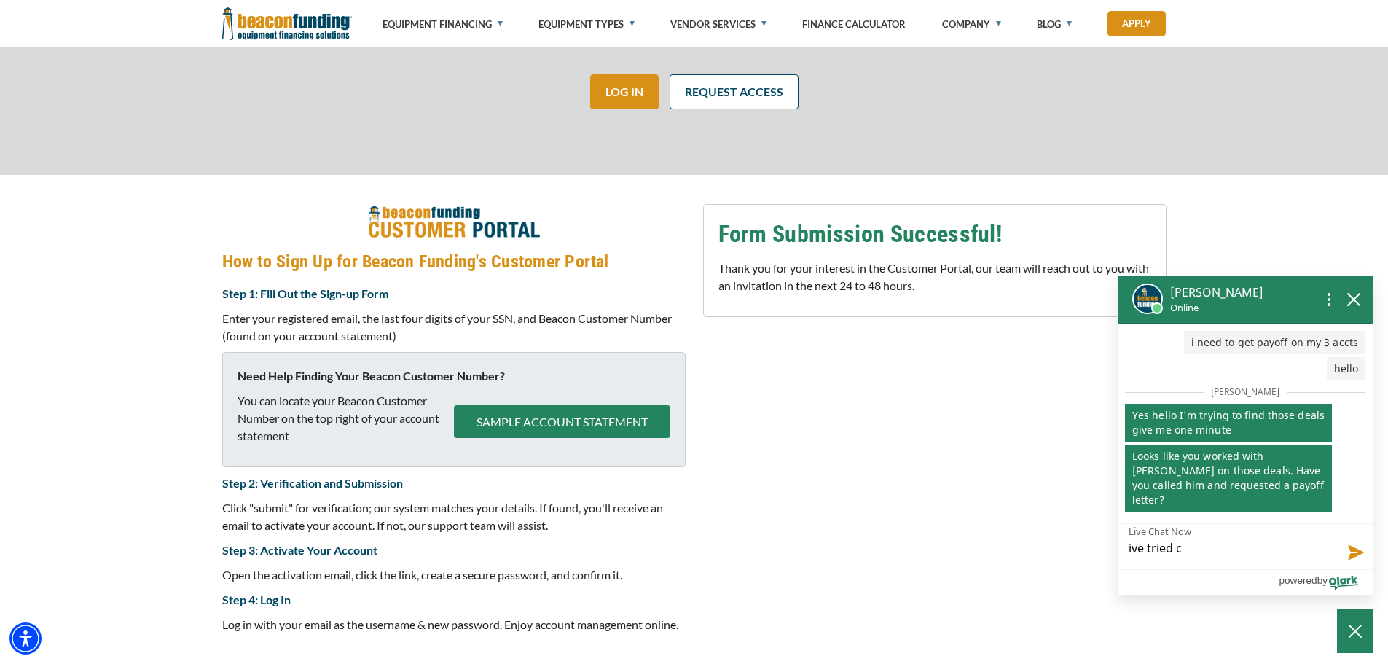
type textarea "ive tried ca"
type textarea "ive tried cal"
type textarea "ive tried call"
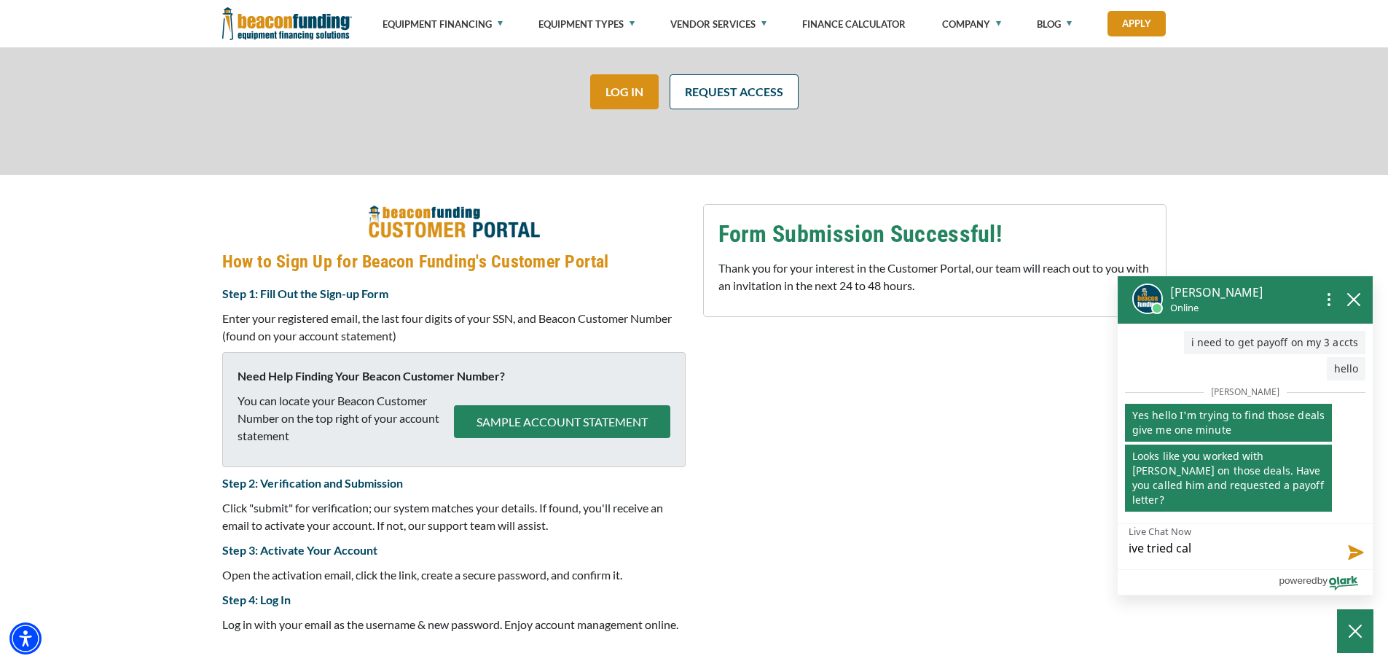
type textarea "ive tried call"
type textarea "ive tried calli"
type textarea "ive tried callin"
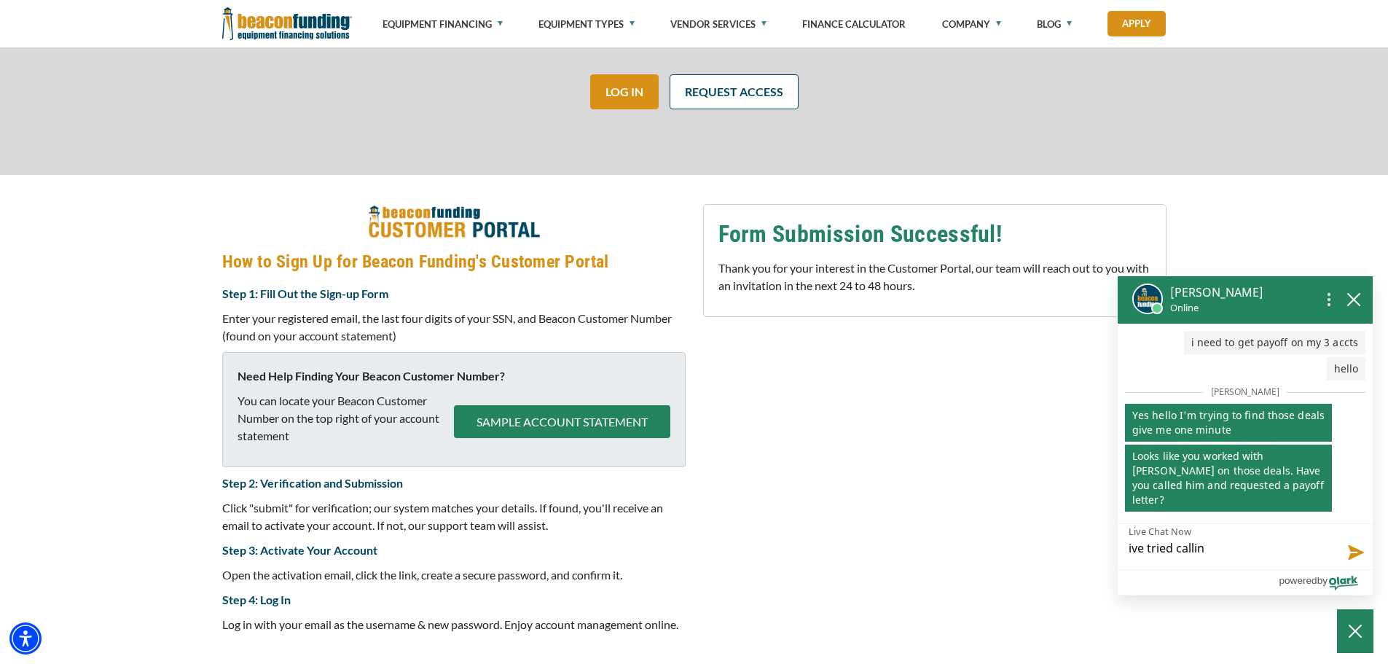
type textarea "ive tried calling"
type textarea "ive tried calling a"
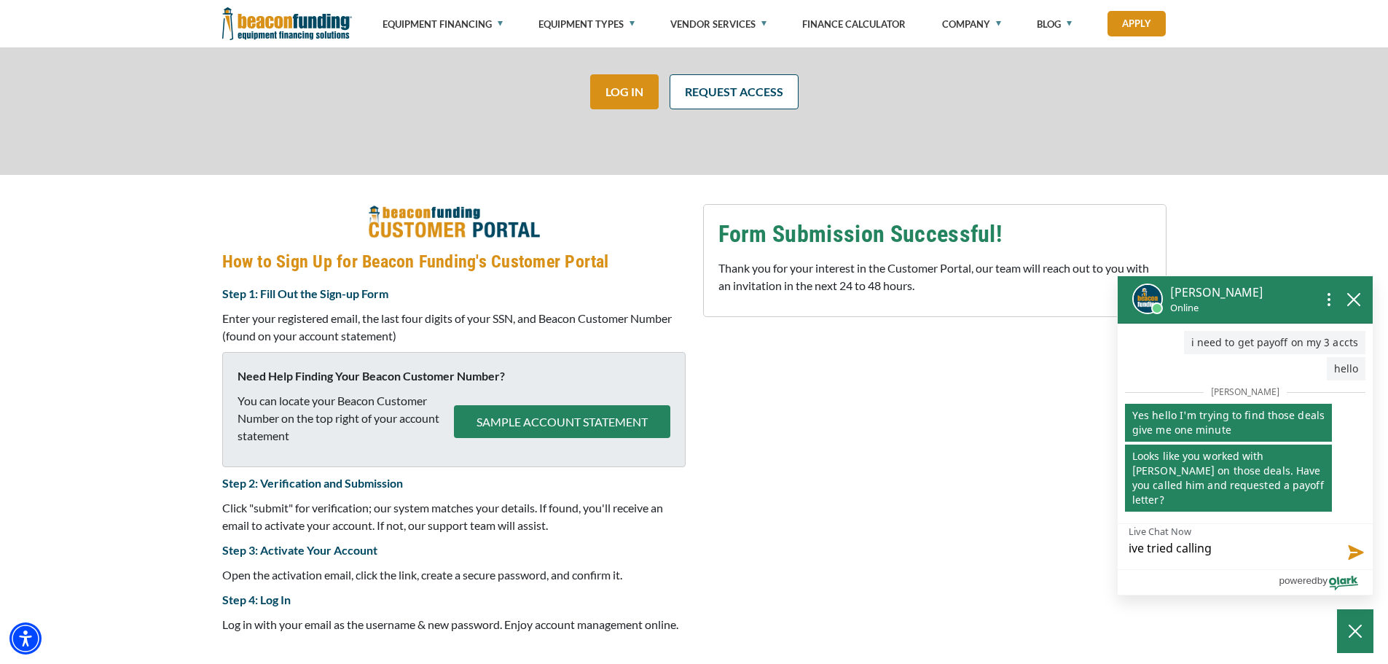
type textarea "ive tried calling a"
type textarea "ive tried calling an"
type textarea "ive tried calling and"
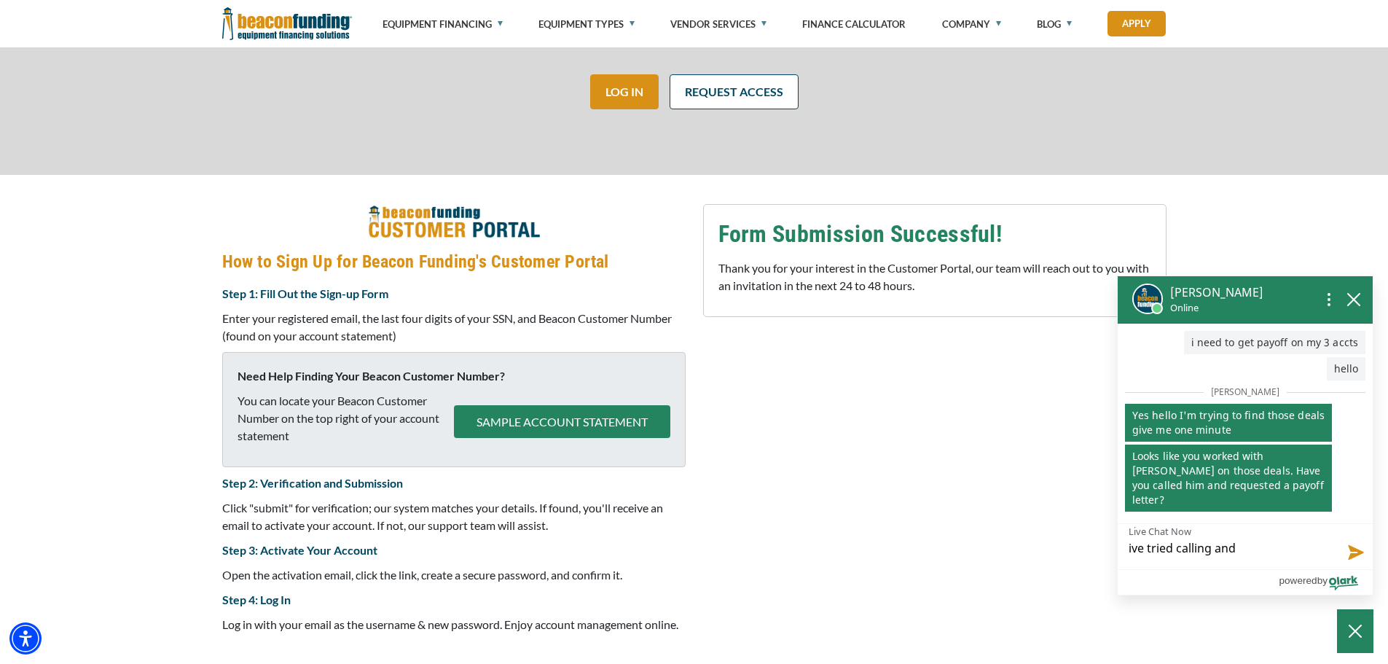
type textarea "ive tried calling and"
type textarea "ive tried calling and h"
type textarea "ive tried calling and hj"
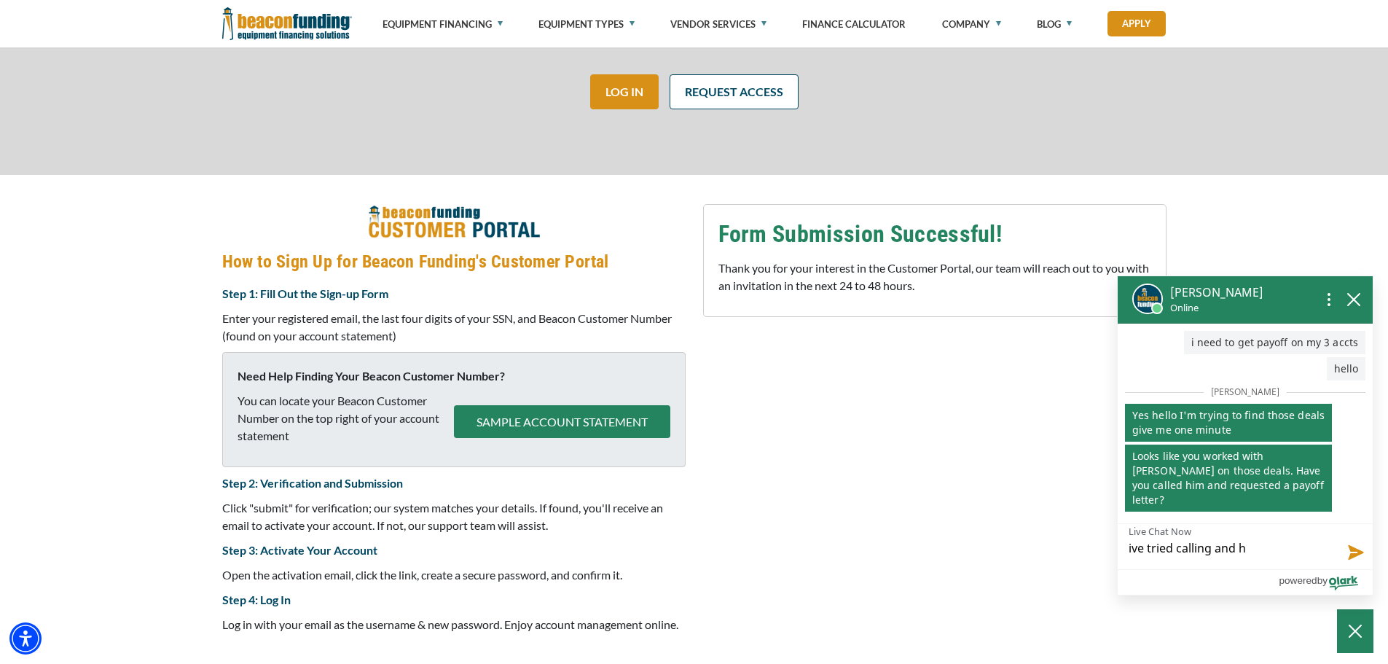
type textarea "ive tried calling and hj"
type textarea "ive tried calling and h"
type textarea "ive tried calling and"
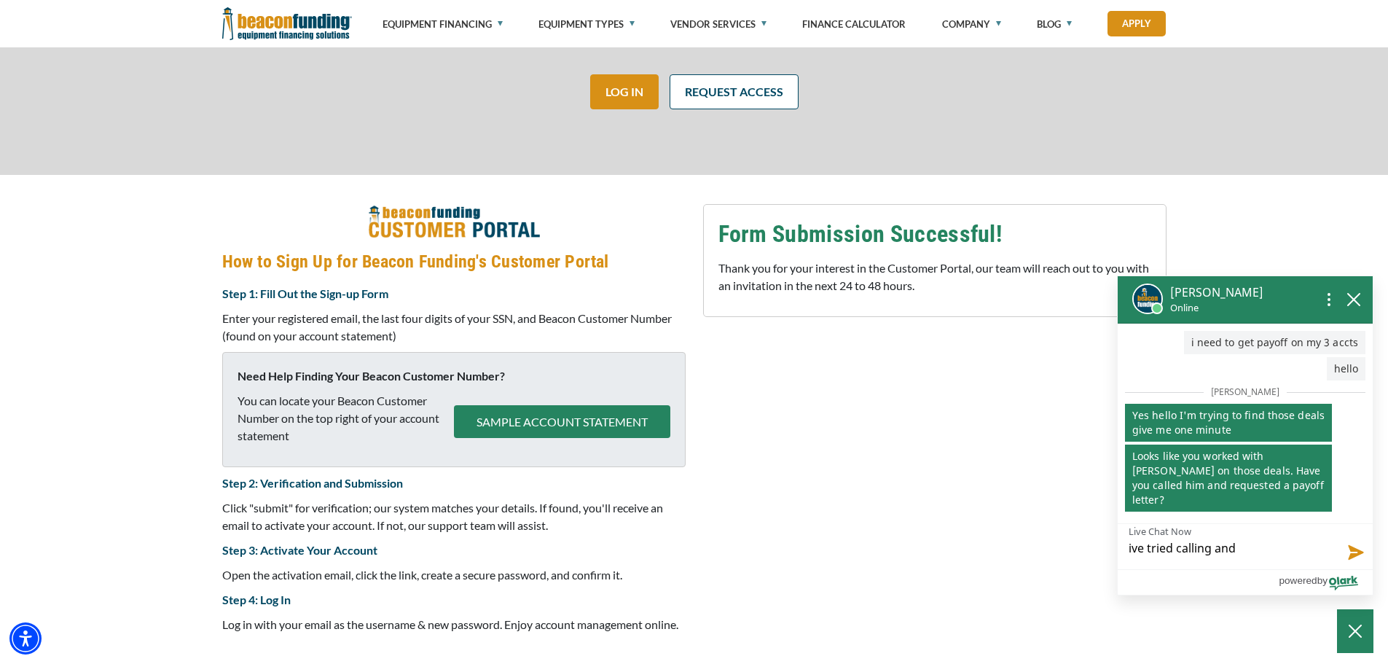
type textarea "ive tried calling and j"
type textarea "ive tried calling and ju"
type textarea "ive tried calling and jus"
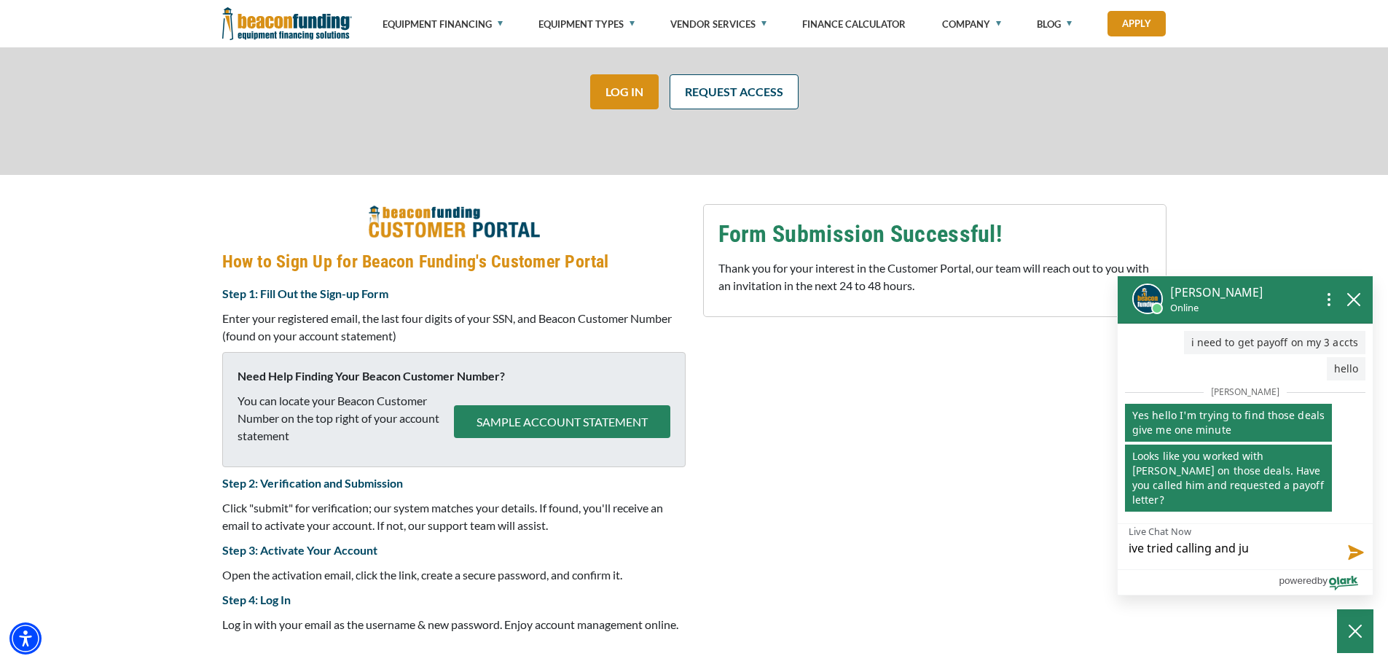
type textarea "ive tried calling and jus"
type textarea "ive tried calling and just"
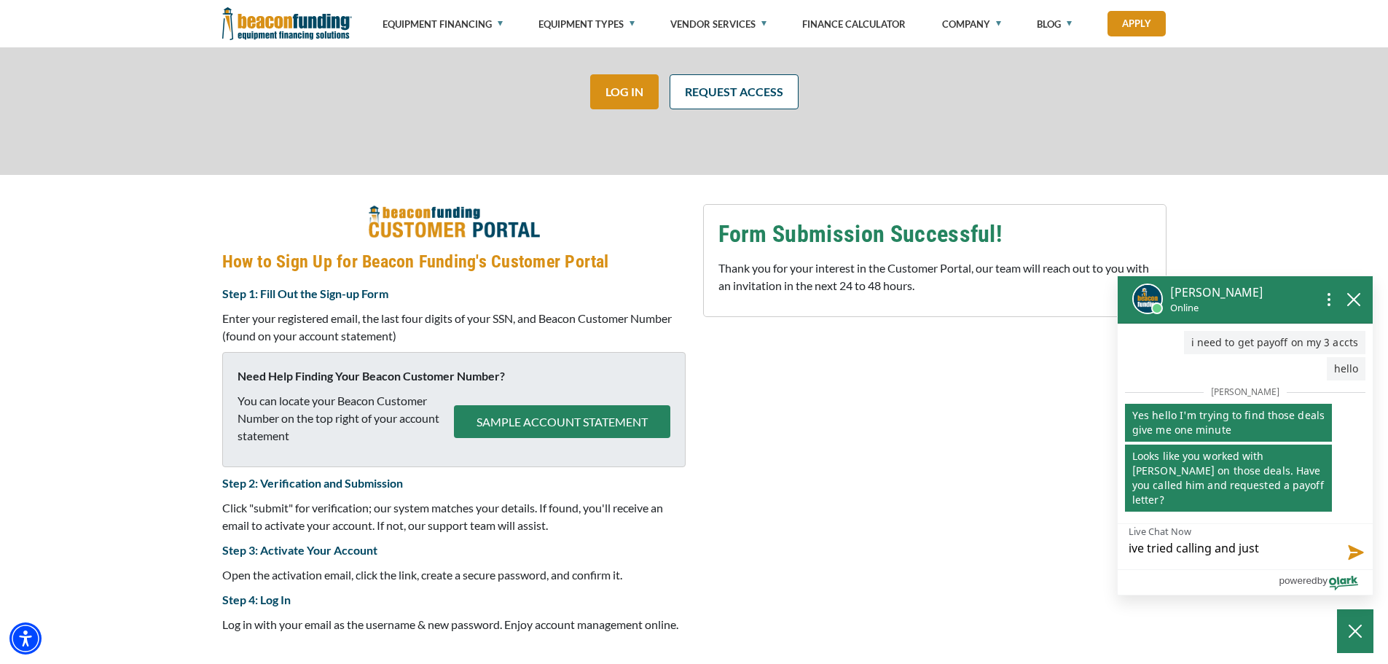
type textarea "ive tried calling and just g"
type textarea "ive tried calling and just ge"
type textarea "ive tried calling and just get"
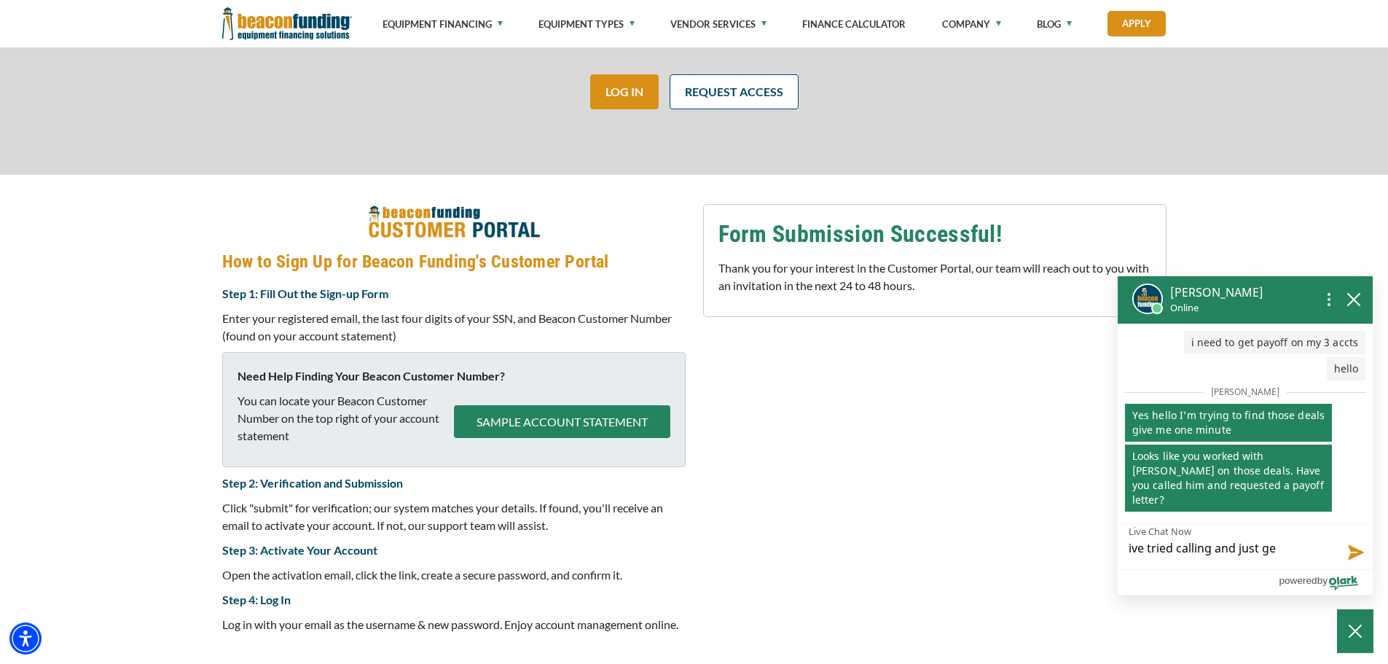
type textarea "ive tried calling and just get"
type textarea "ive tried calling and just get c"
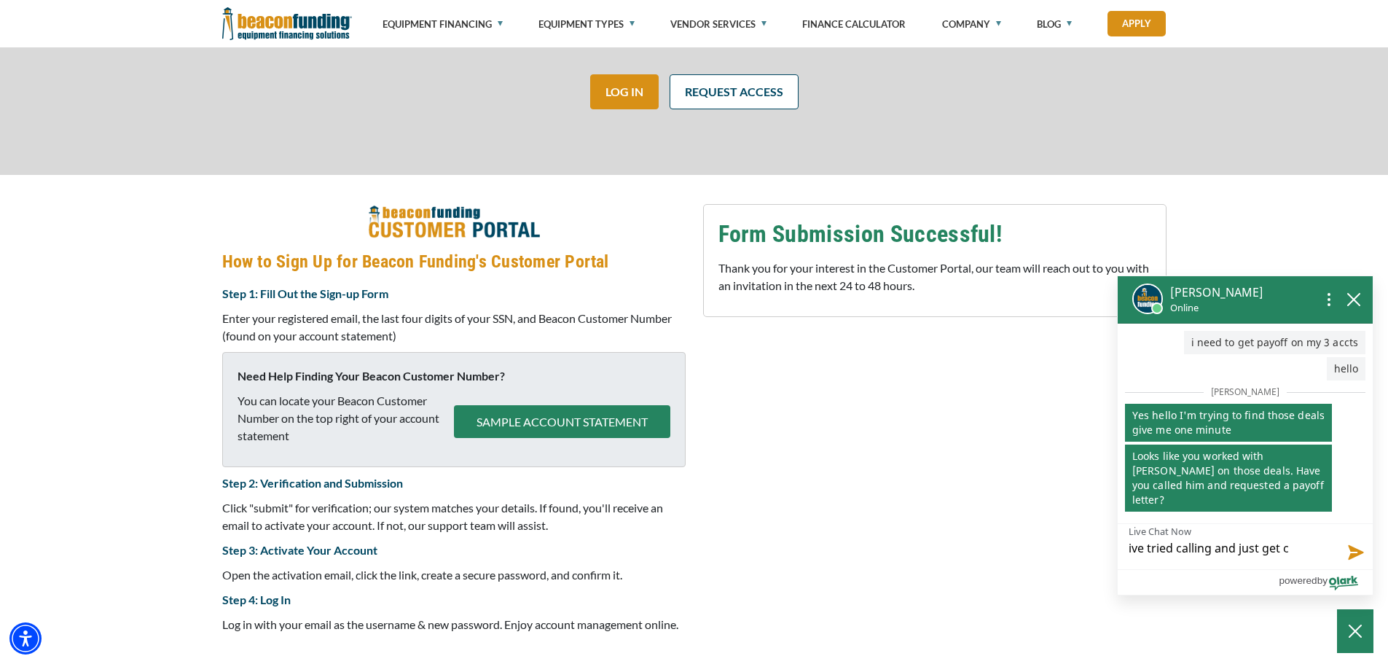
type textarea "ive tried calling and just get co"
type textarea "ive tried calling and just get coi"
type textarea "ive tried calling and just get coic"
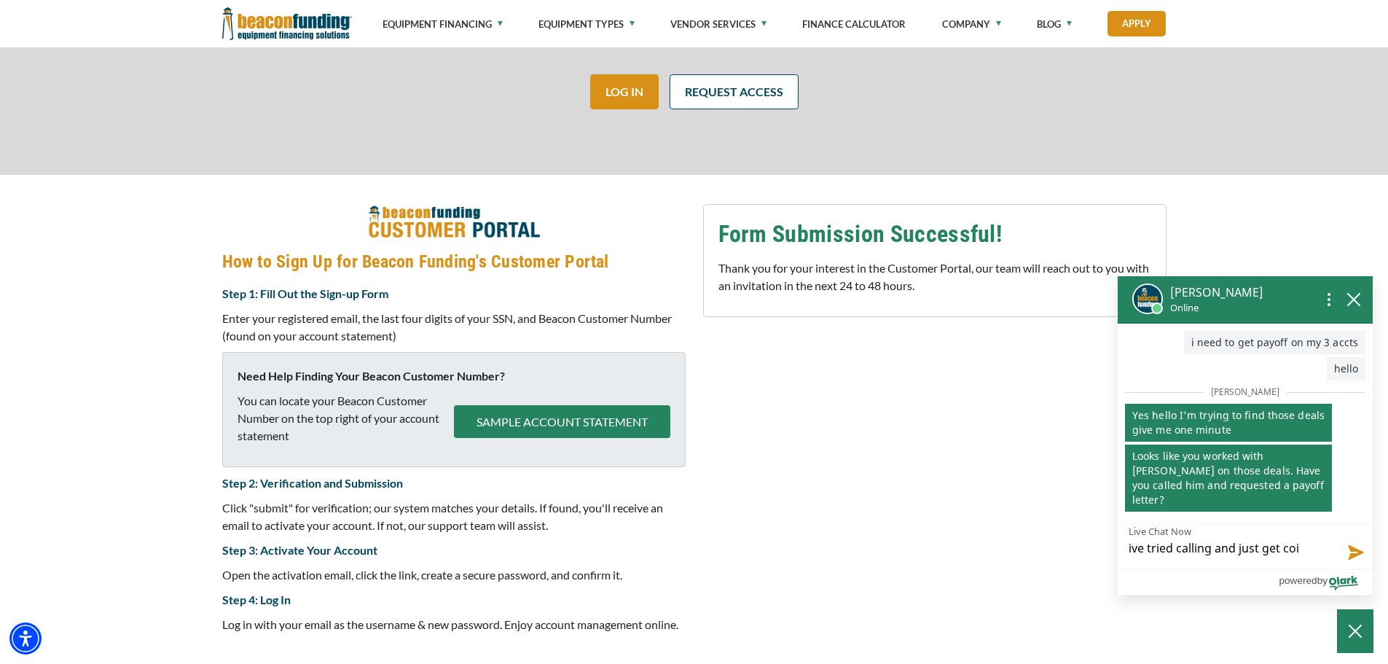
type textarea "ive tried calling and just get coic"
type textarea "ive tried calling and just get coice"
type textarea "ive tried calling and just get coicem"
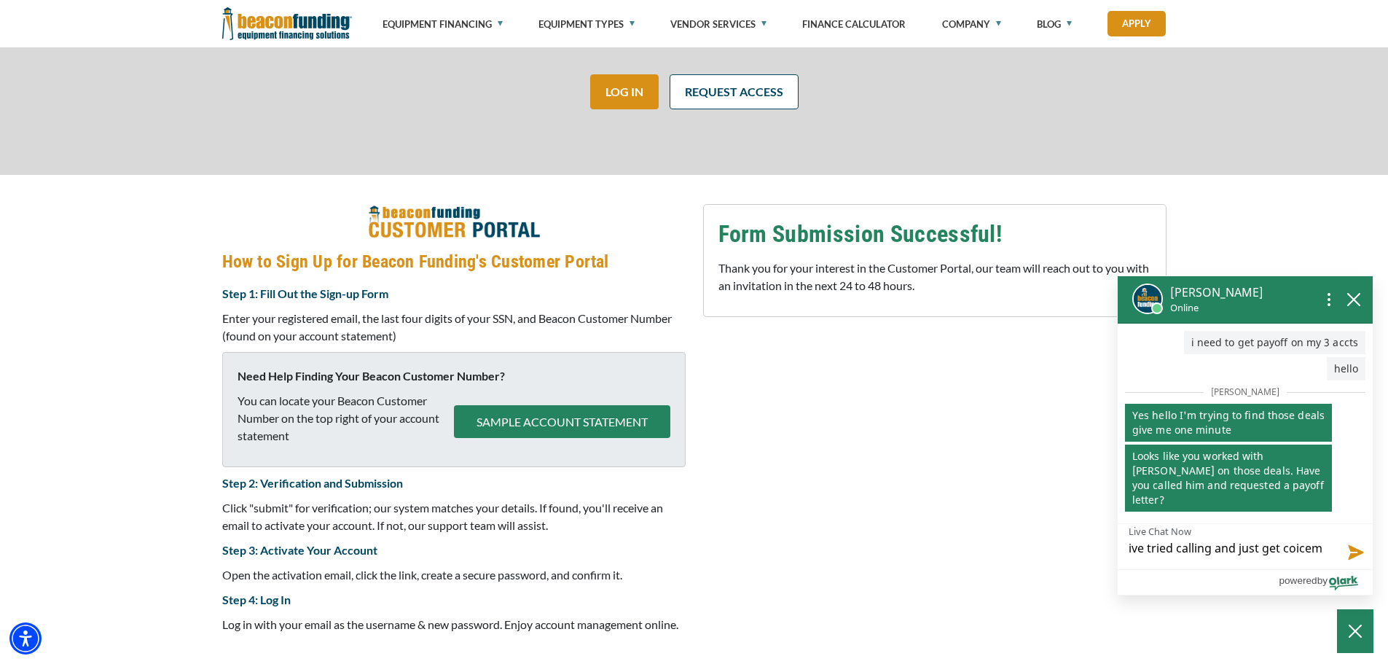
type textarea "ive tried calling and just get coicema"
type textarea "ive tried calling and just get coicemai"
type textarea "ive tried calling and just get coicemail"
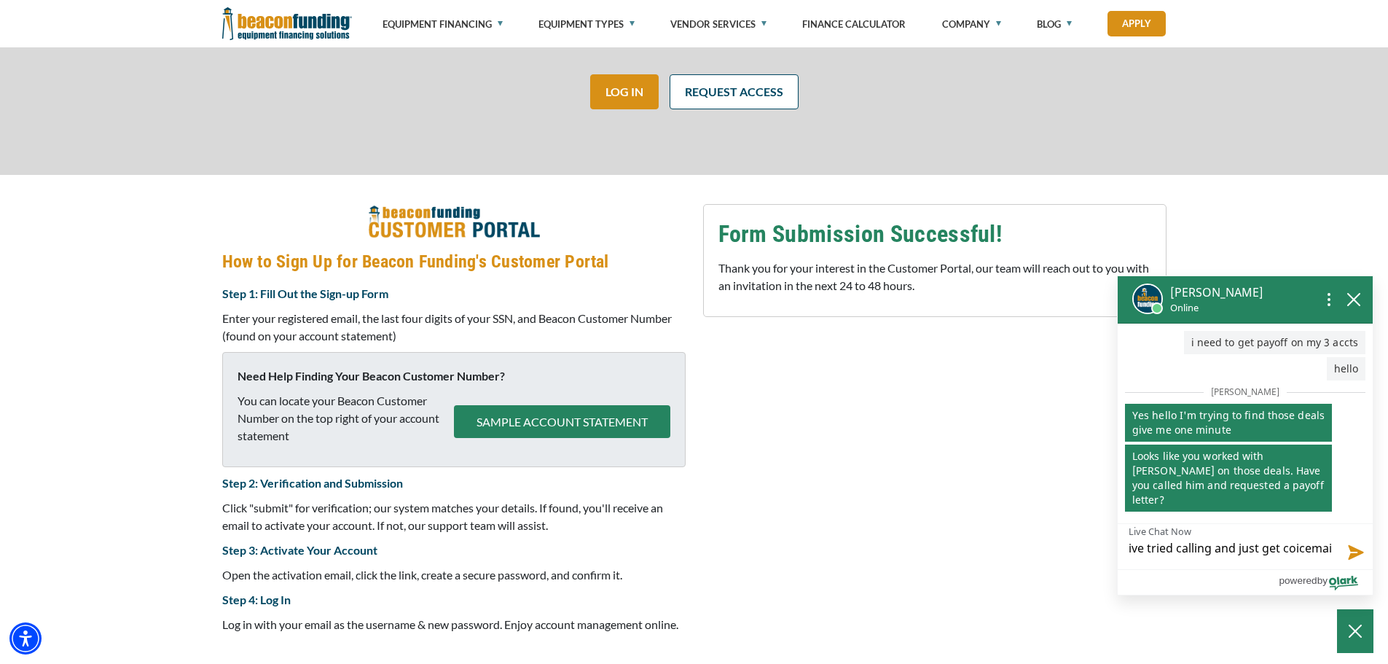
type textarea "ive tried calling and just get coicemail"
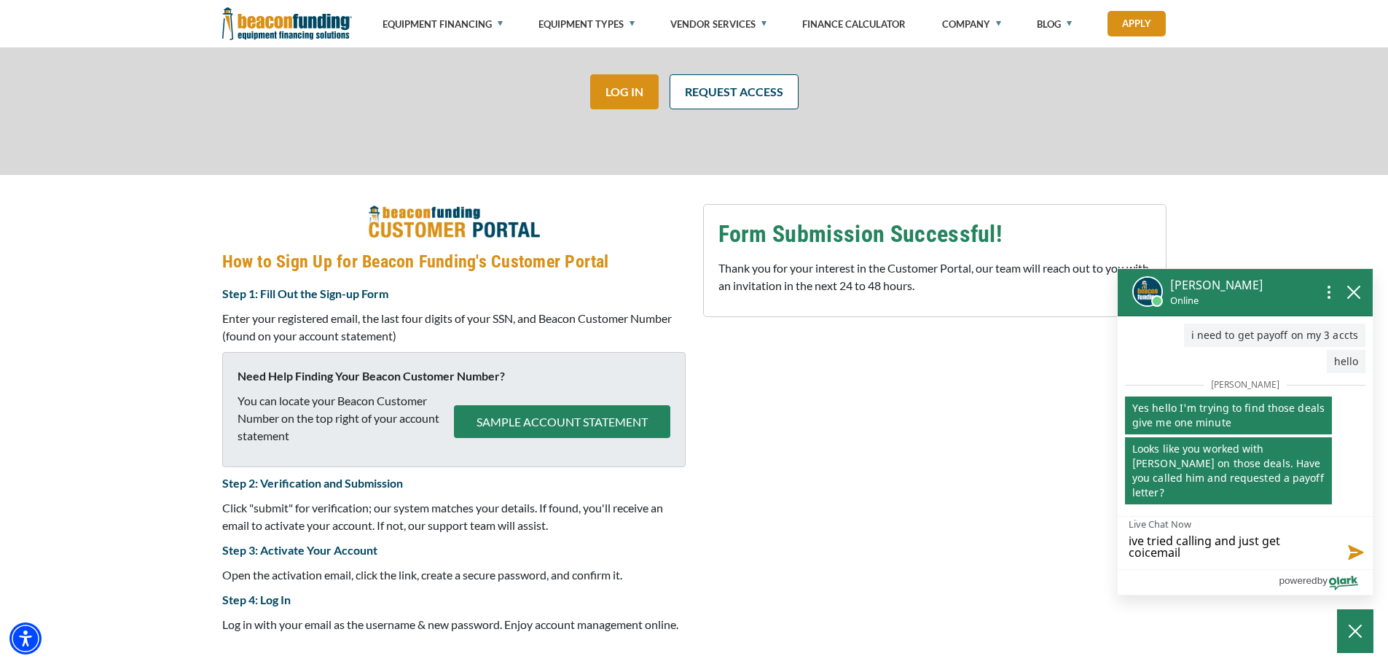
type textarea "ive tried calling and just get coicemail"
type textarea "ive tried calling and just get coicemai"
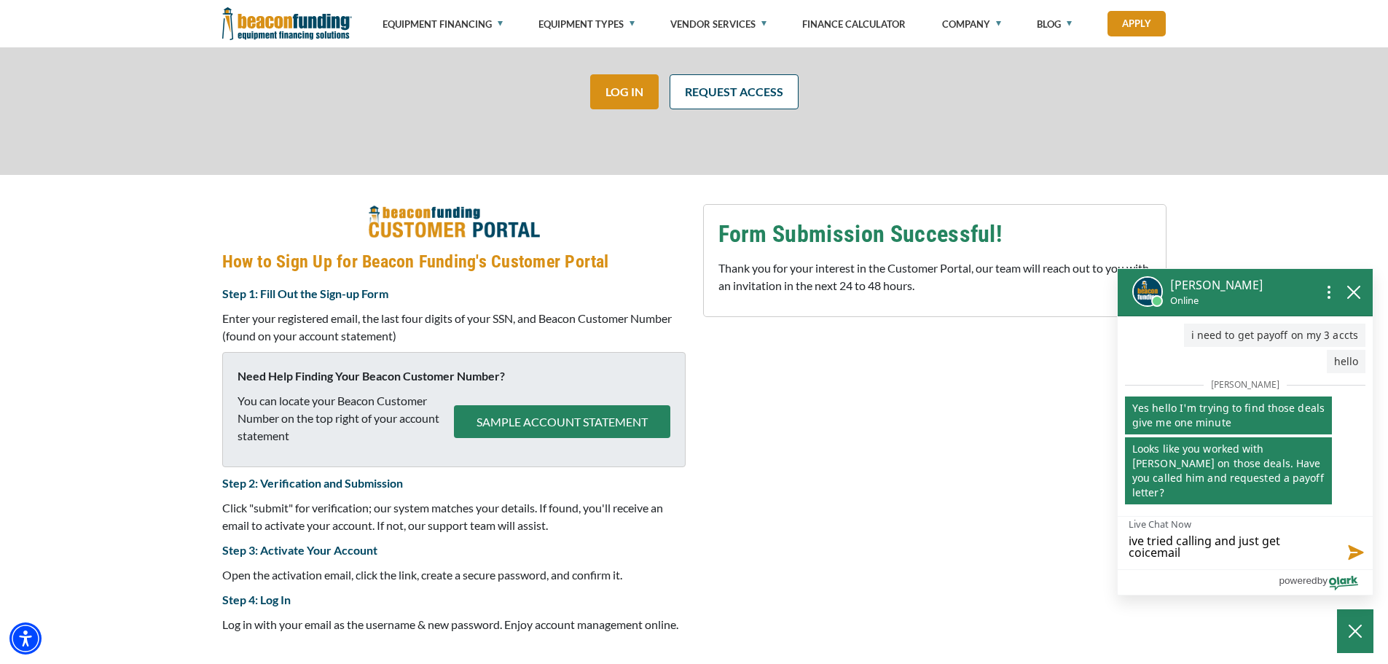
type textarea "ive tried calling and just get coicemai"
type textarea "ive tried calling and just get coicema"
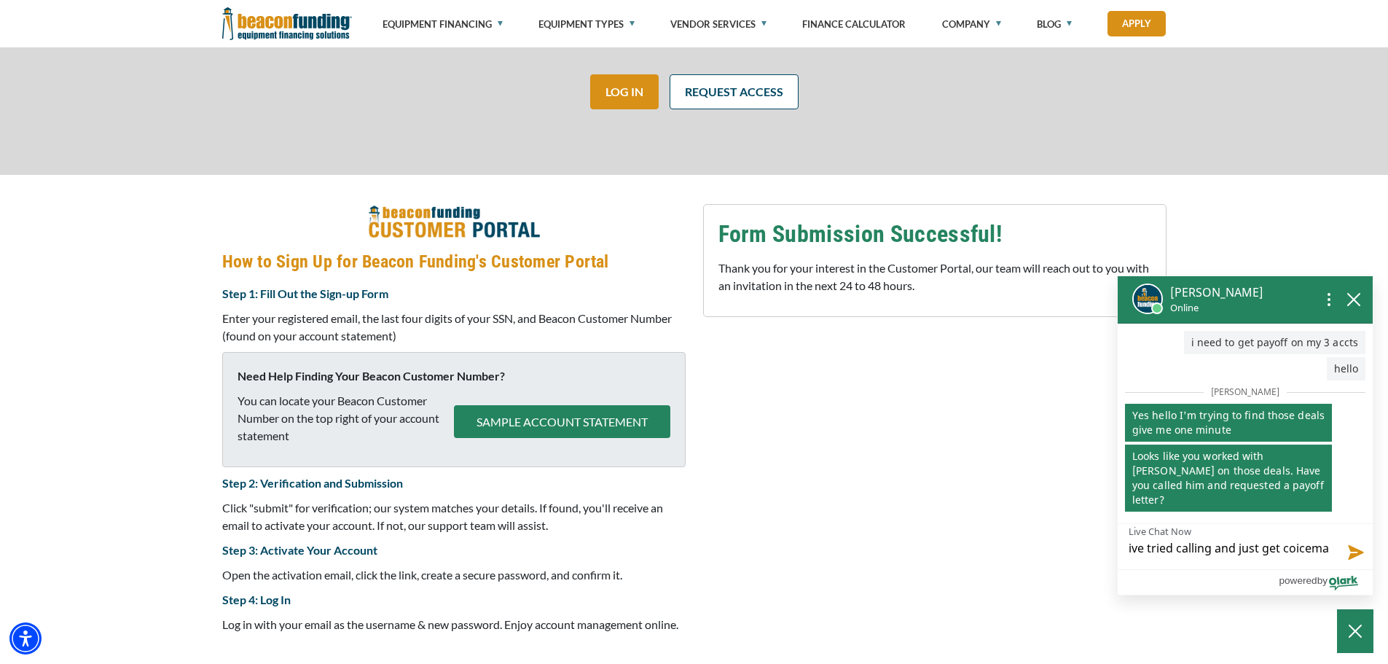
type textarea "ive tried calling and just get coicem"
type textarea "ive tried calling and just get coice"
type textarea "ive tried calling and just get coic"
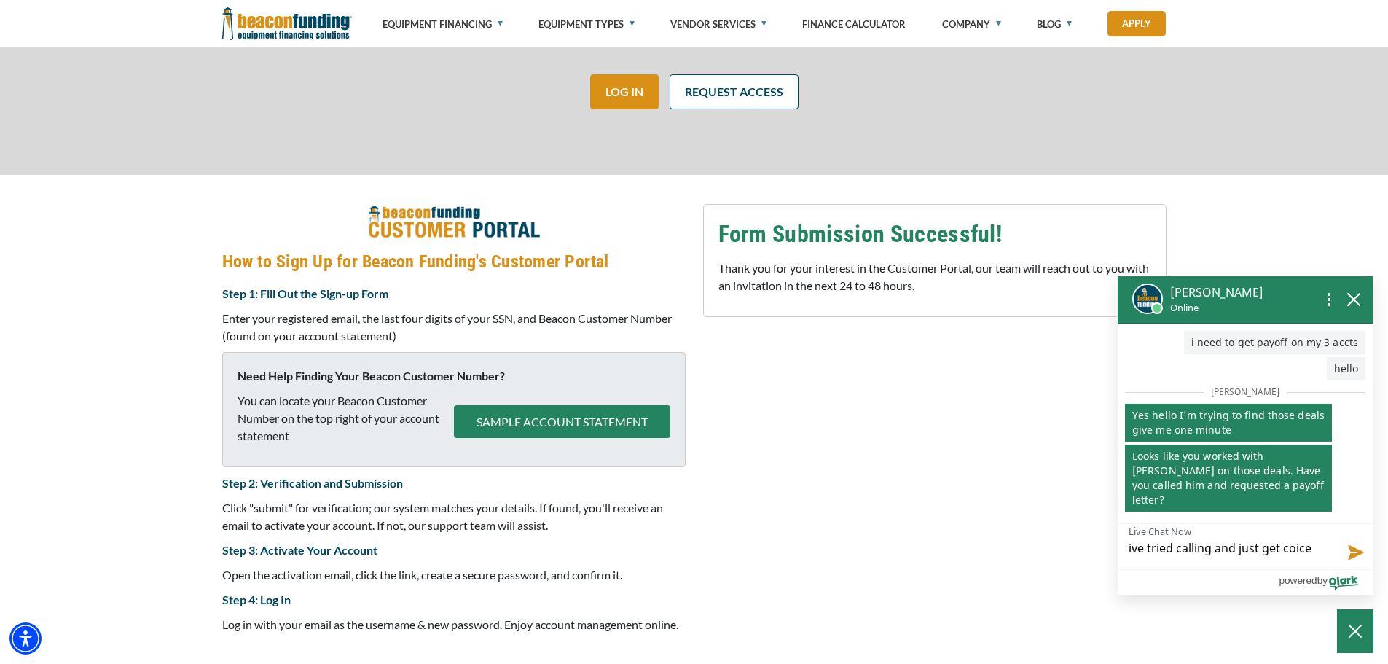
type textarea "ive tried calling and just get coic"
type textarea "ive tried calling and just get coi"
type textarea "ive tried calling and just get co"
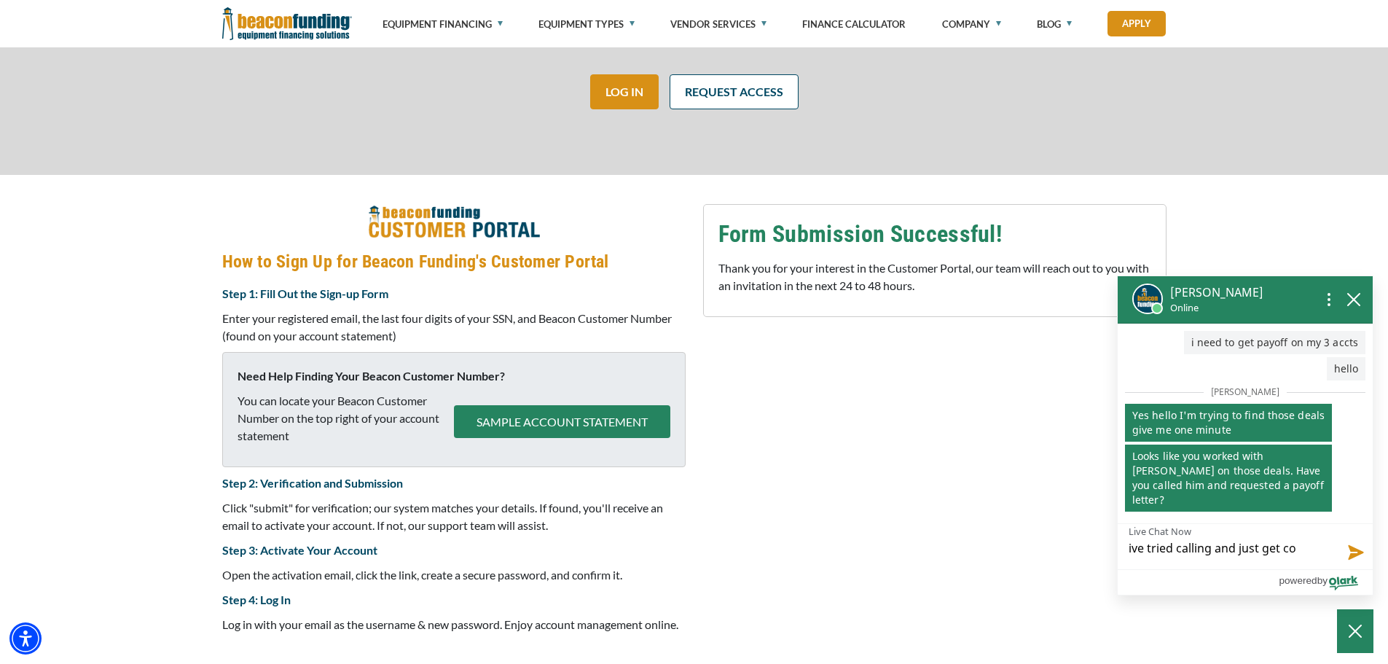
type textarea "ive tried calling and just get c"
type textarea "ive tried calling and just get"
type textarea "ive tried calling and just get v"
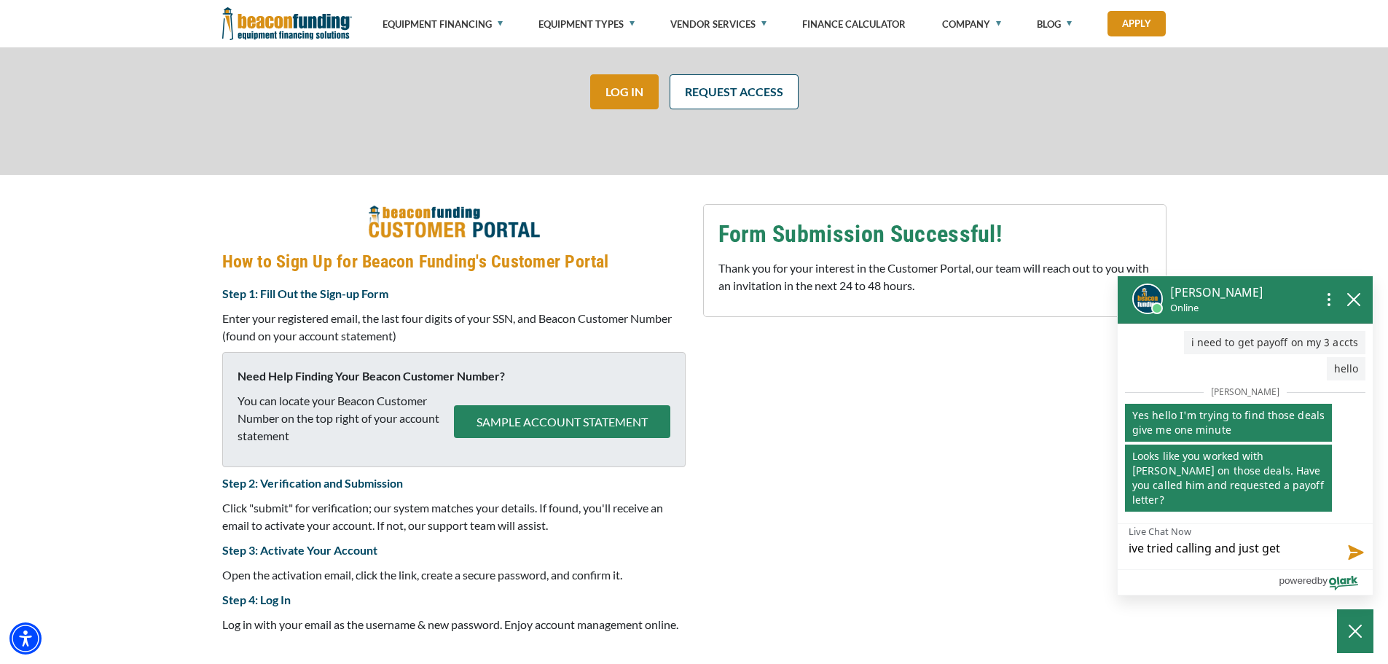
type textarea "ive tried calling and just get v"
type textarea "ive tried calling and just get vo"
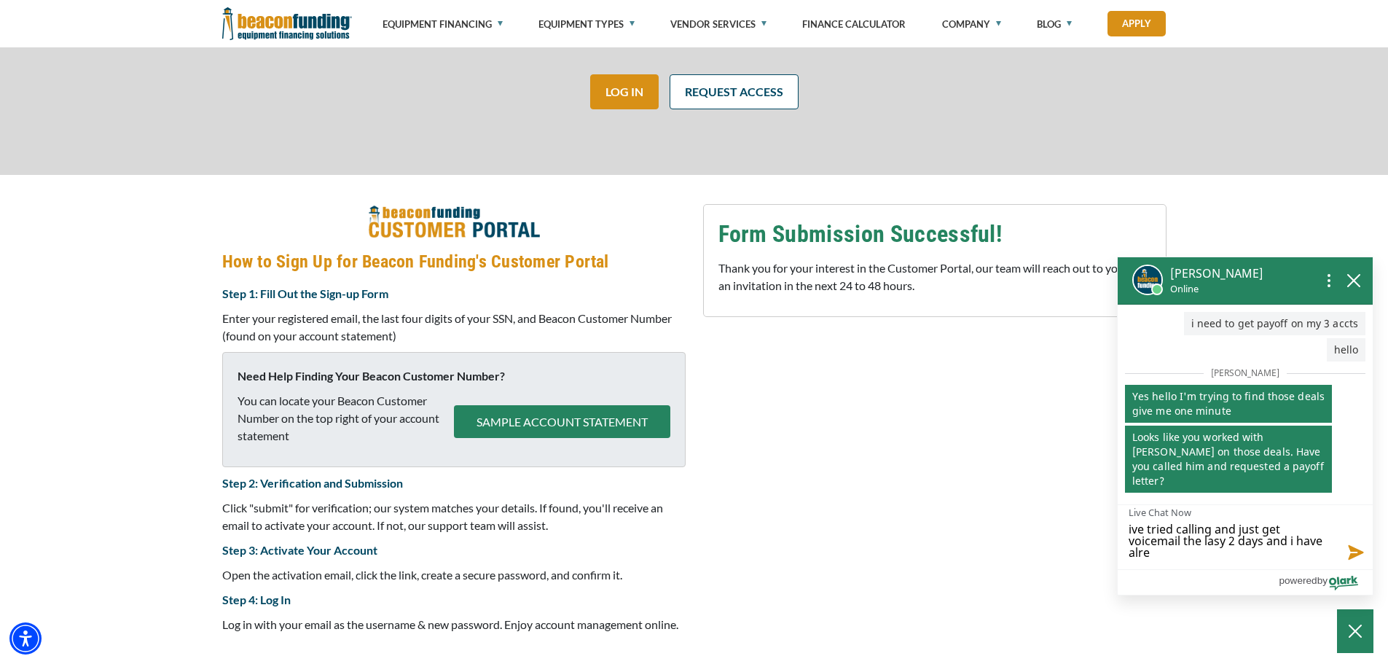
scroll to position [0, 0]
